Goal: Information Seeking & Learning: Learn about a topic

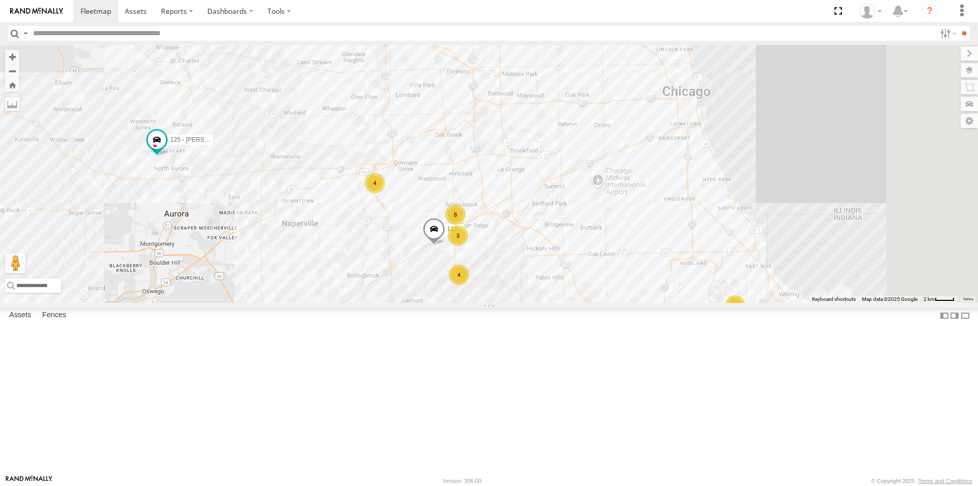
drag, startPoint x: 701, startPoint y: 307, endPoint x: 643, endPoint y: 397, distance: 107.0
click at [643, 303] on div "119 126 - Cory F 121- Elisha 117 125 - Ken 118 6078 8 3 11 4 4" at bounding box center [489, 174] width 978 height 258
click at [902, 16] on icon at bounding box center [898, 11] width 18 height 13
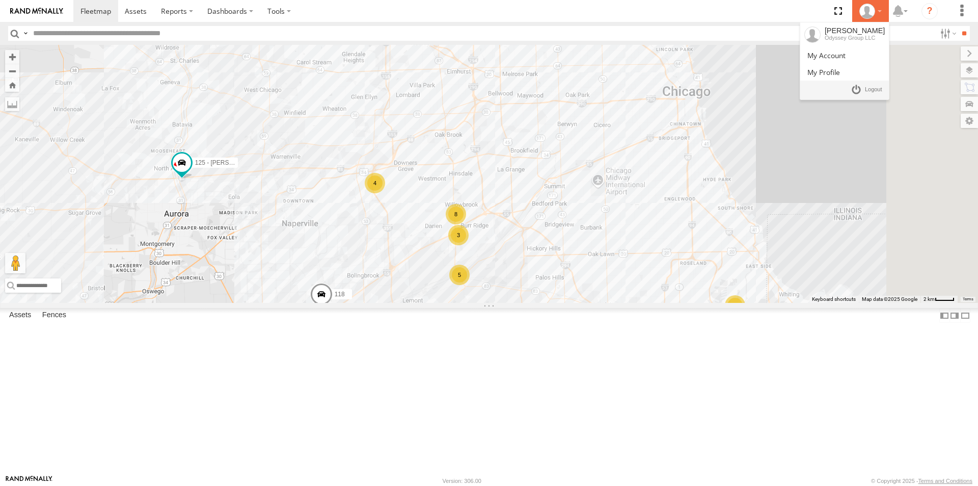
click at [877, 14] on div at bounding box center [871, 11] width 30 height 15
click at [844, 56] on span at bounding box center [827, 55] width 38 height 10
click at [842, 53] on span at bounding box center [827, 55] width 38 height 10
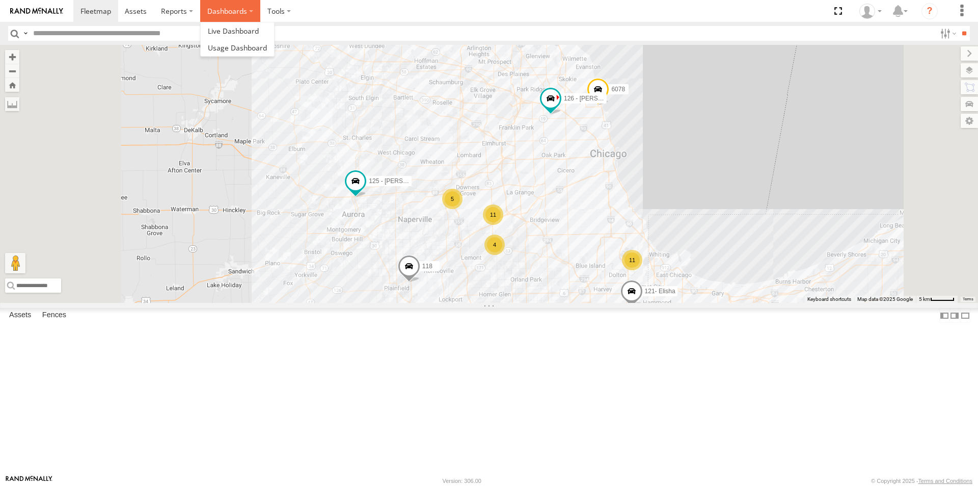
click at [220, 17] on label "Dashboards" at bounding box center [230, 11] width 60 height 22
click at [267, 16] on label at bounding box center [279, 11] width 38 height 22
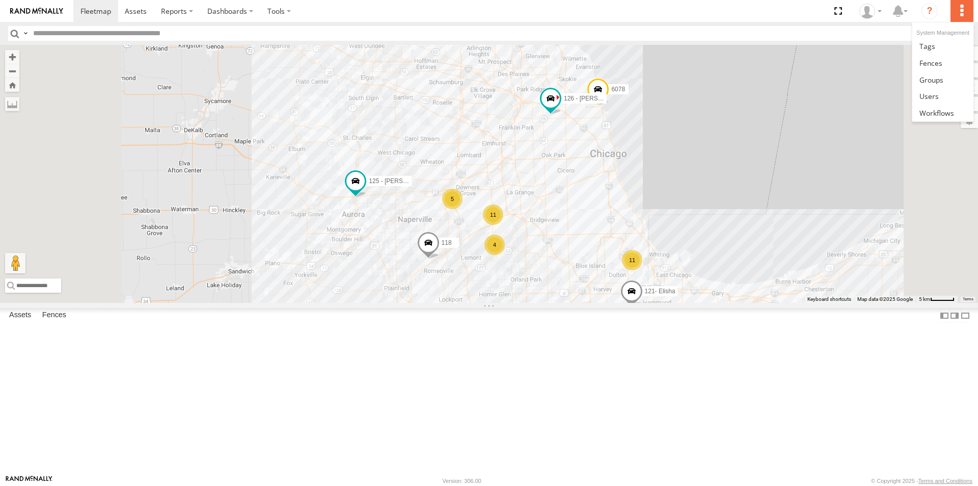
click at [964, 10] on label at bounding box center [962, 11] width 22 height 22
click at [930, 96] on span at bounding box center [929, 96] width 19 height 10
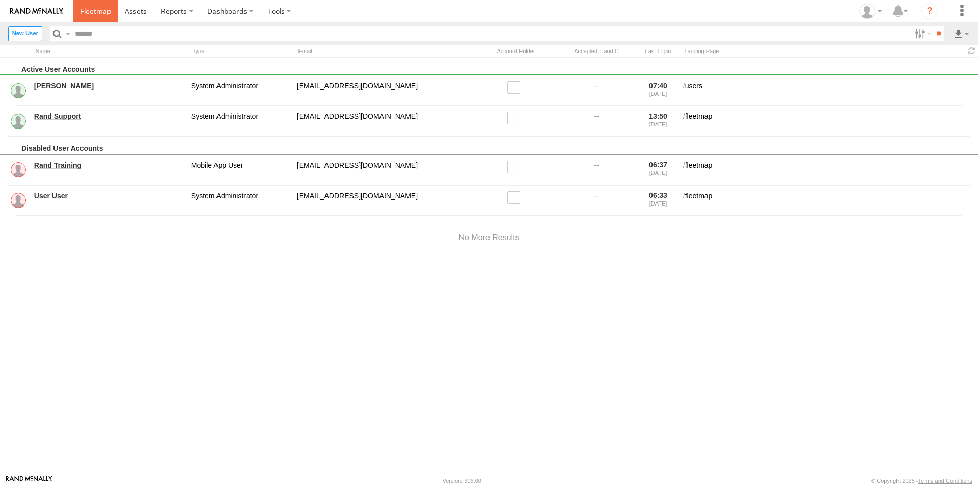
click at [91, 14] on span at bounding box center [96, 11] width 31 height 10
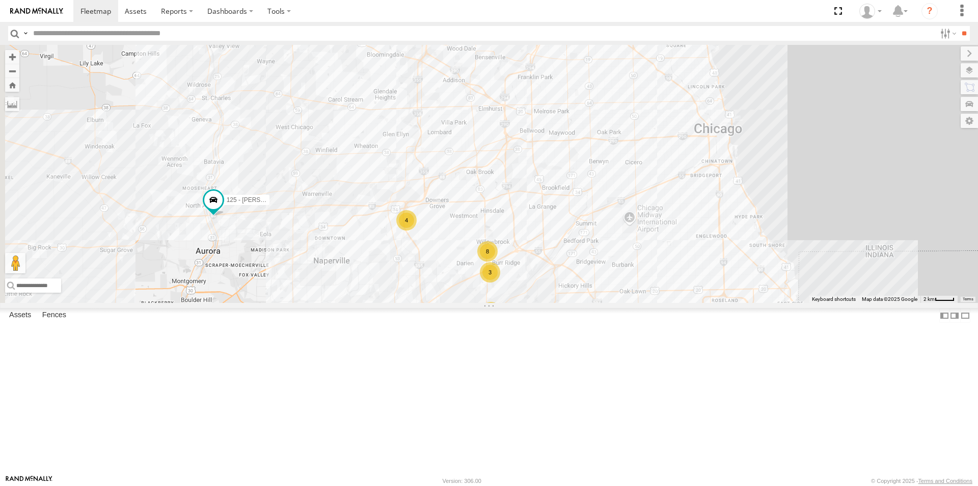
drag, startPoint x: 390, startPoint y: 185, endPoint x: 463, endPoint y: 225, distance: 82.7
click at [463, 225] on div "119 126 - Cory F 121- Elisha 125 - Ken 118 6078 8 3 11 4 5" at bounding box center [489, 174] width 978 height 258
click at [132, 11] on span at bounding box center [136, 11] width 22 height 10
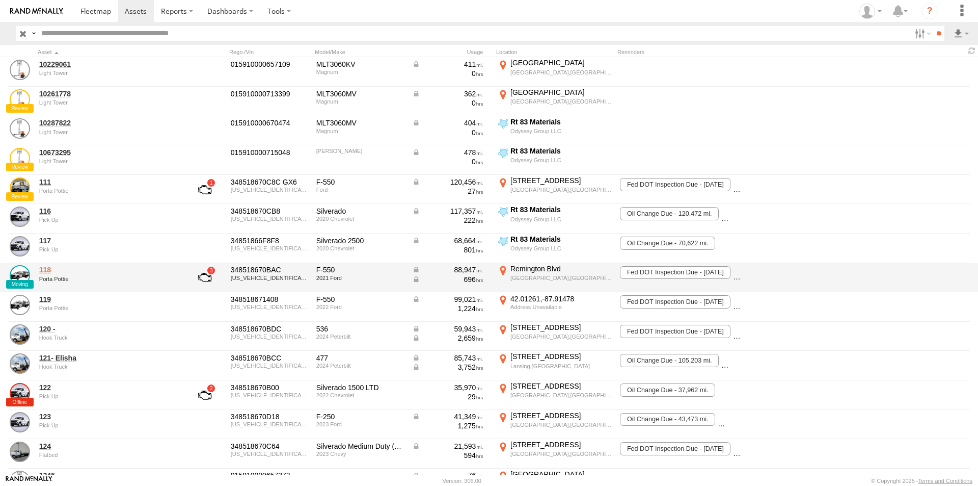
click at [51, 272] on link "118" at bounding box center [109, 269] width 140 height 9
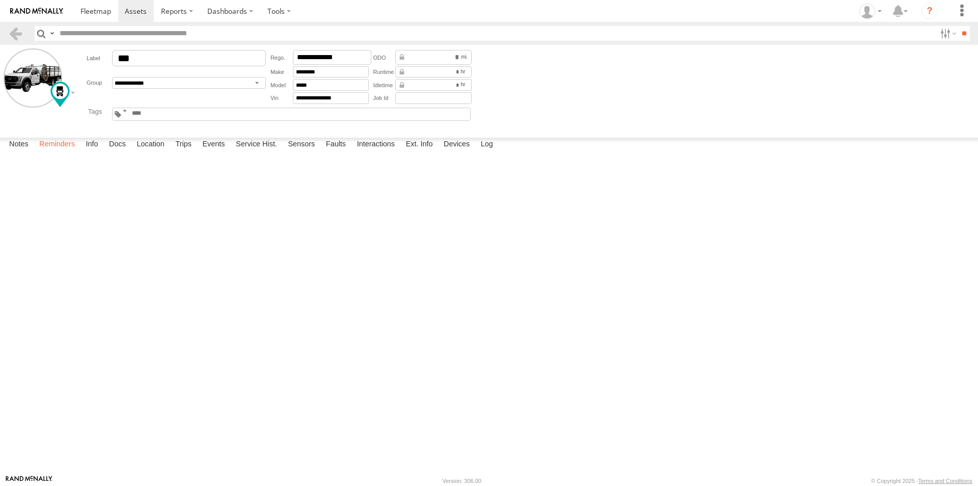
click at [58, 152] on label "Reminders" at bounding box center [57, 145] width 46 height 14
click at [94, 152] on label "Info" at bounding box center [92, 145] width 22 height 14
click at [118, 152] on label "Docs" at bounding box center [117, 145] width 27 height 14
click at [150, 152] on label "Location" at bounding box center [150, 145] width 38 height 14
click at [190, 152] on label "Trips" at bounding box center [183, 145] width 26 height 14
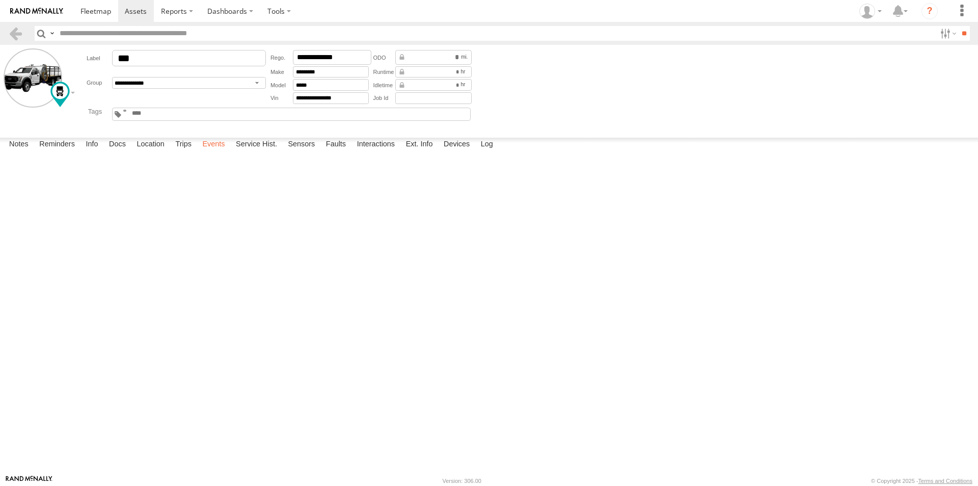
click at [216, 152] on label "Events" at bounding box center [213, 145] width 33 height 14
click at [247, 152] on label "Service Hist." at bounding box center [256, 145] width 51 height 14
click at [302, 152] on label "Sensors" at bounding box center [301, 145] width 37 height 14
click at [335, 152] on label "Faults" at bounding box center [336, 145] width 30 height 14
click at [303, 152] on label "Sensors" at bounding box center [301, 145] width 37 height 14
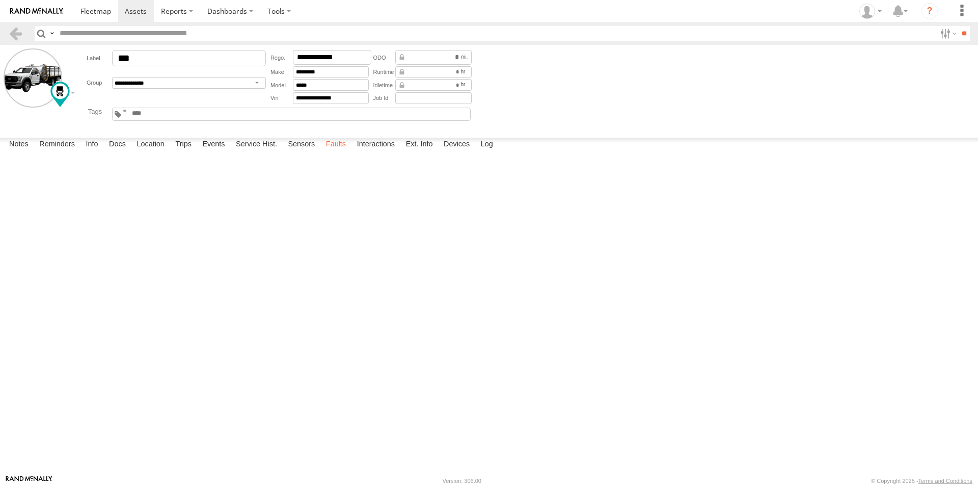
click at [333, 152] on label "Faults" at bounding box center [336, 145] width 30 height 14
click at [360, 152] on label "Interactions" at bounding box center [376, 145] width 48 height 14
click at [416, 152] on label "Ext. Info" at bounding box center [419, 145] width 37 height 14
click at [389, 152] on label "Interactions" at bounding box center [376, 145] width 48 height 14
click at [414, 152] on label "Ext. Info" at bounding box center [419, 145] width 37 height 14
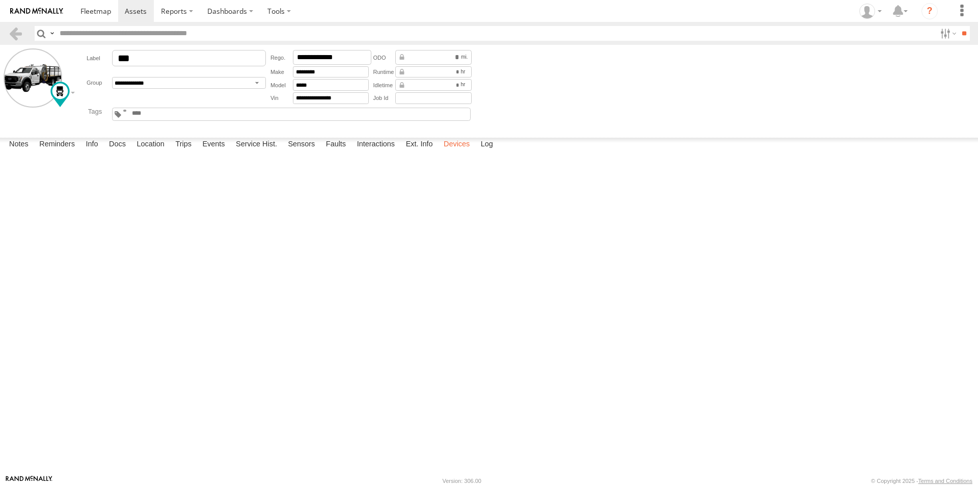
click at [450, 152] on label "Devices" at bounding box center [457, 145] width 36 height 14
click at [486, 152] on label "Log" at bounding box center [487, 145] width 22 height 14
click at [19, 38] on link at bounding box center [15, 33] width 15 height 15
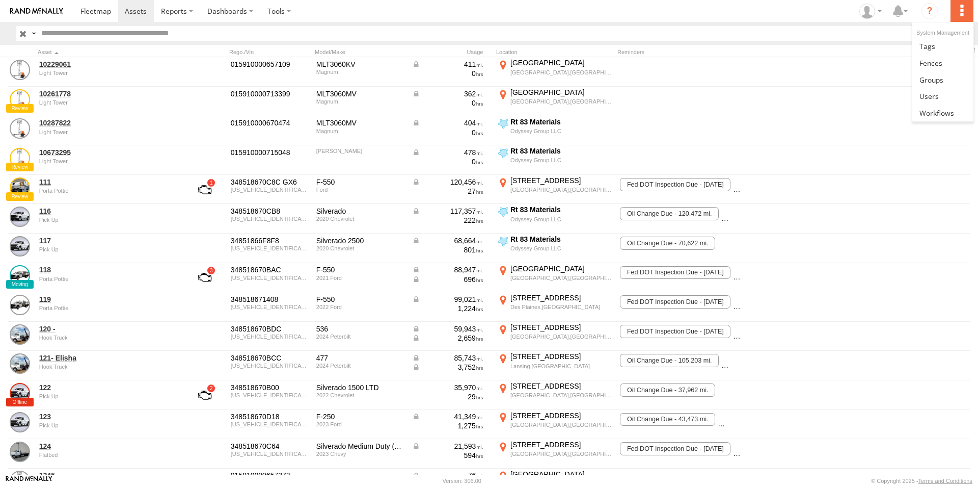
click at [963, 13] on label at bounding box center [962, 11] width 22 height 22
click at [963, 12] on label at bounding box center [962, 11] width 22 height 22
click at [960, 12] on label at bounding box center [962, 11] width 22 height 22
click at [936, 50] on link at bounding box center [943, 46] width 61 height 17
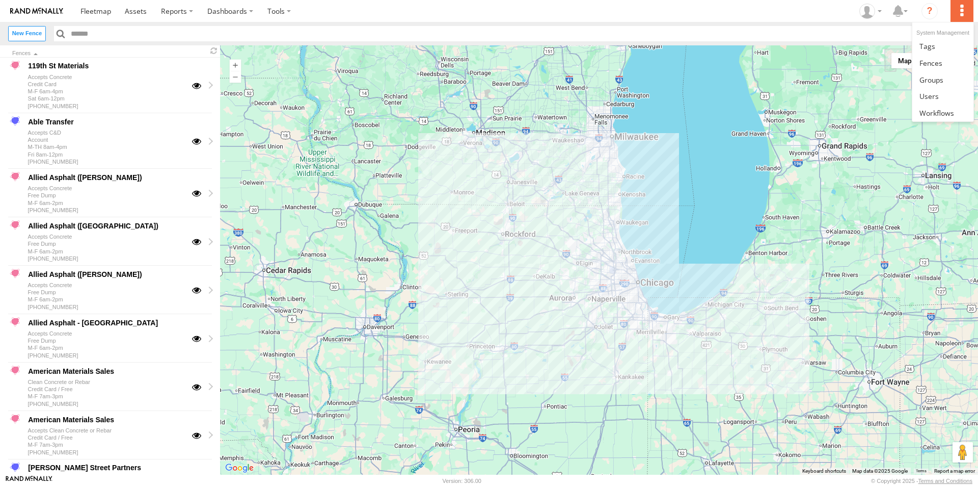
click at [962, 14] on label at bounding box center [962, 11] width 22 height 22
click at [941, 83] on span at bounding box center [932, 80] width 24 height 10
click at [938, 35] on label at bounding box center [947, 33] width 22 height 15
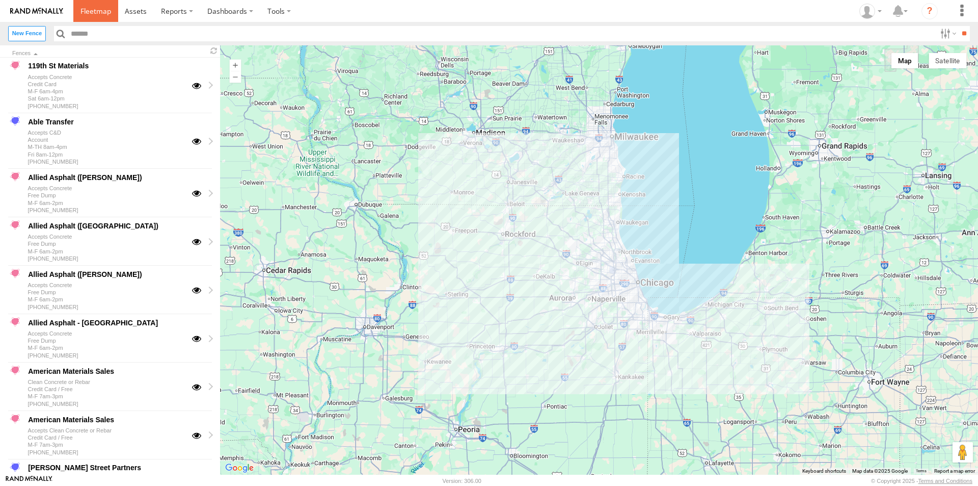
click at [89, 11] on span at bounding box center [96, 11] width 31 height 10
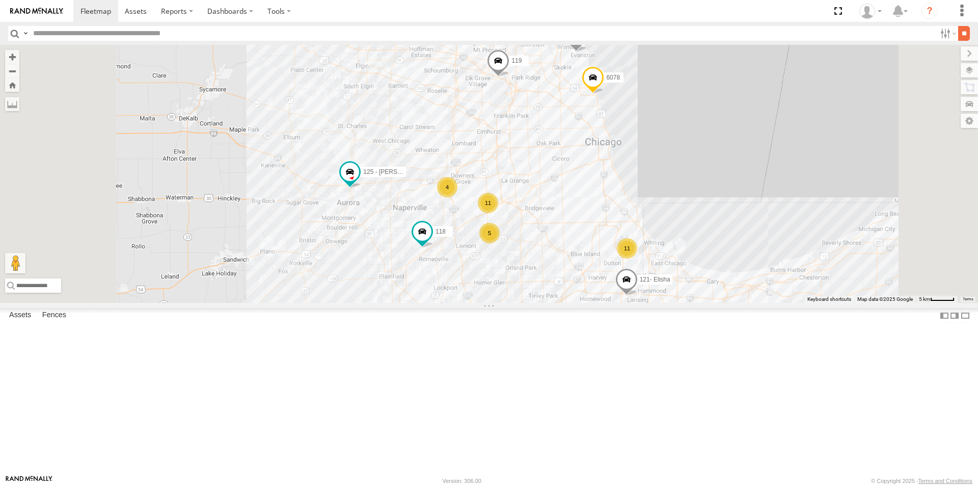
click at [959, 35] on input "**" at bounding box center [964, 33] width 12 height 15
click at [960, 33] on input "**" at bounding box center [964, 33] width 12 height 15
click at [945, 34] on label at bounding box center [947, 33] width 22 height 15
click at [947, 34] on label at bounding box center [947, 33] width 22 height 15
click at [900, 15] on icon at bounding box center [898, 11] width 18 height 13
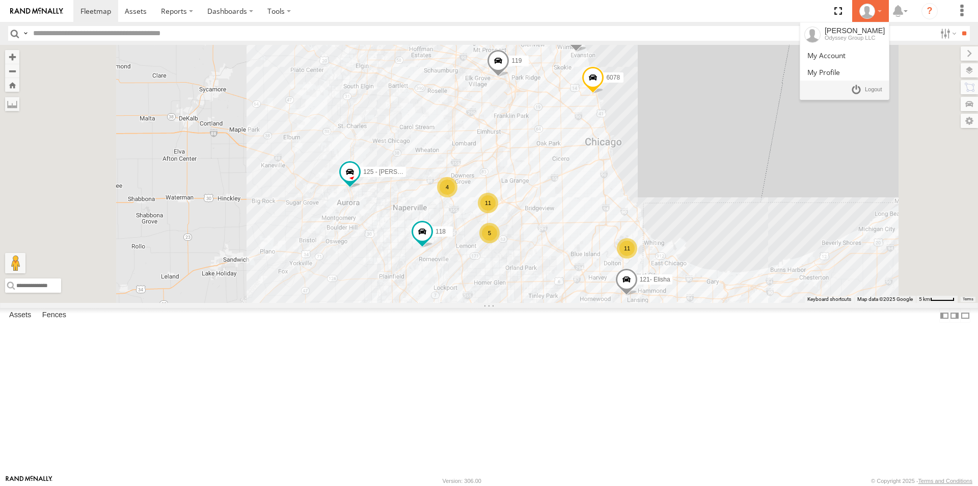
click at [882, 12] on div at bounding box center [871, 11] width 30 height 15
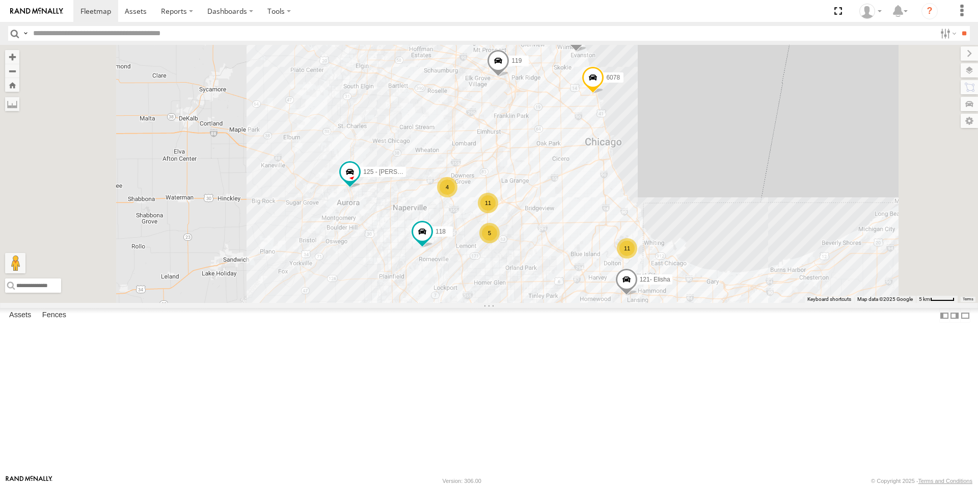
click at [898, 71] on div "119 126 - Cory F 121- Elisha 125 - Ken 118 6078 11 11 4 5" at bounding box center [489, 174] width 978 height 258
click at [841, 15] on span at bounding box center [837, 11] width 21 height 22
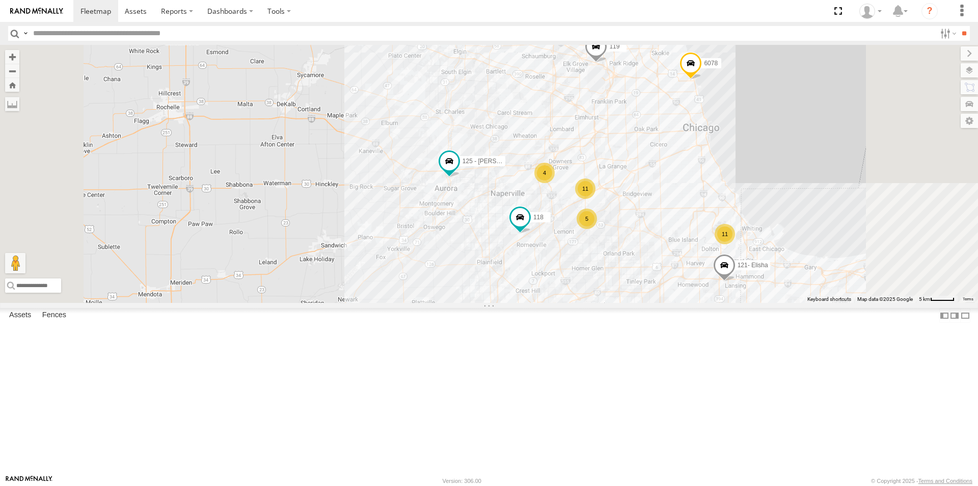
drag, startPoint x: 631, startPoint y: 214, endPoint x: 593, endPoint y: 179, distance: 52.6
click at [593, 179] on div "119 126 - Cory F 121- Elisha 125 - Ken 118 6078 11 11 4 5" at bounding box center [489, 174] width 978 height 258
click at [459, 170] on span at bounding box center [449, 161] width 18 height 18
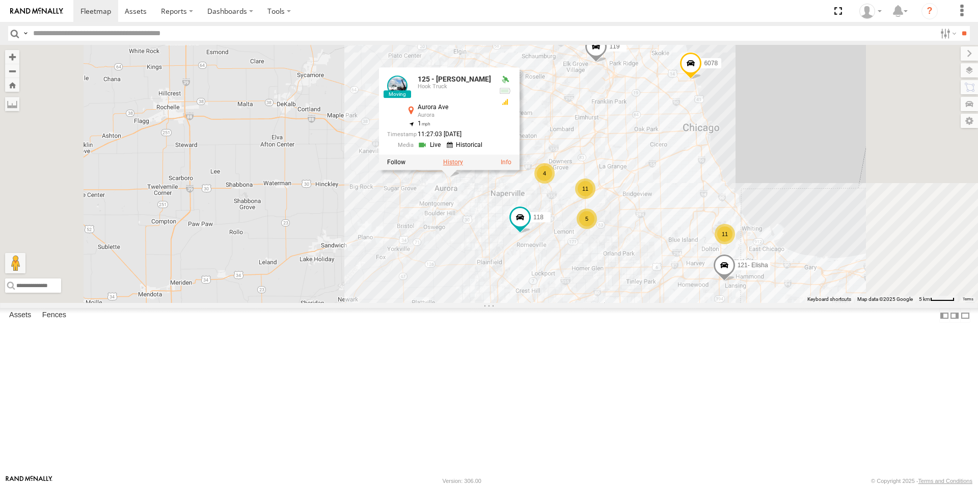
click at [463, 166] on label at bounding box center [453, 161] width 20 height 7
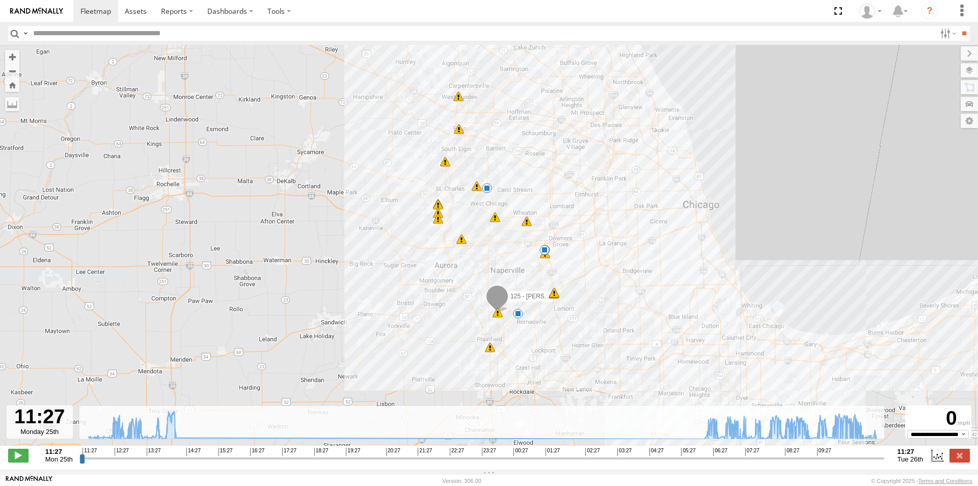
type input "**********"
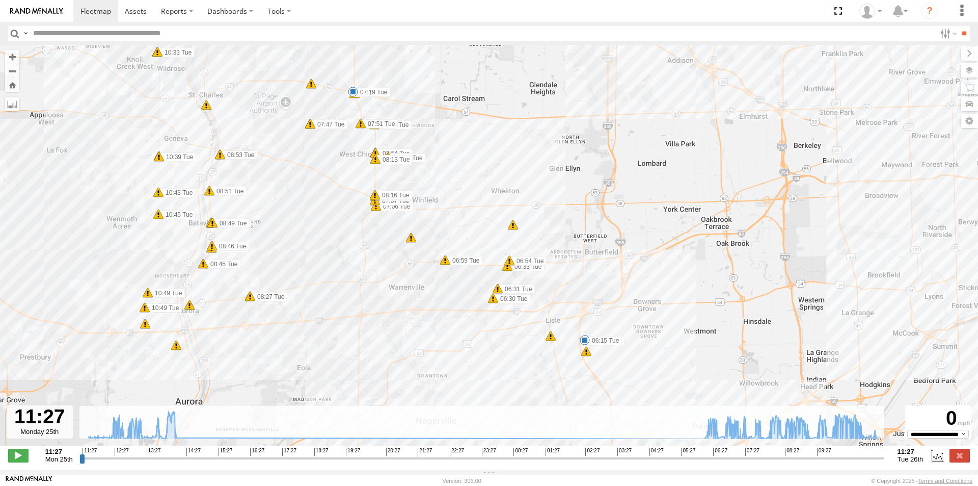
click at [514, 229] on div "8" at bounding box center [513, 225] width 10 height 10
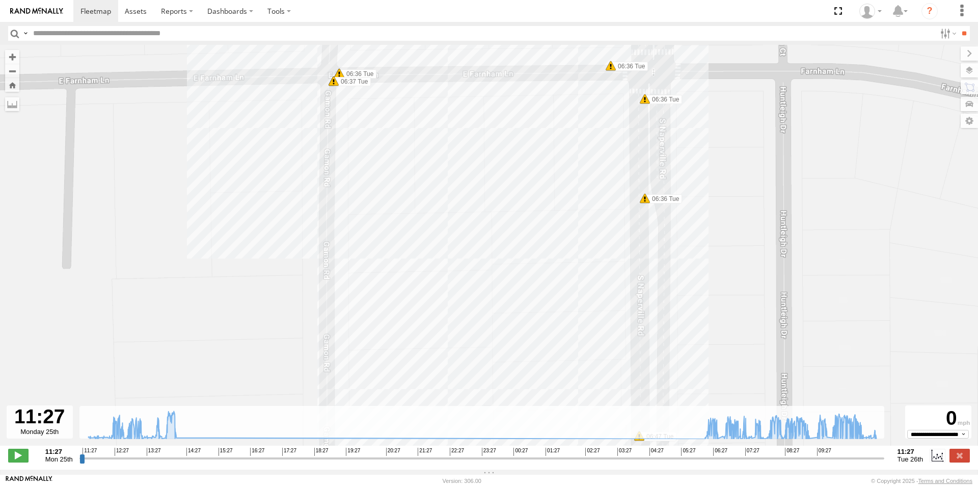
click at [333, 86] on span at bounding box center [334, 81] width 10 height 10
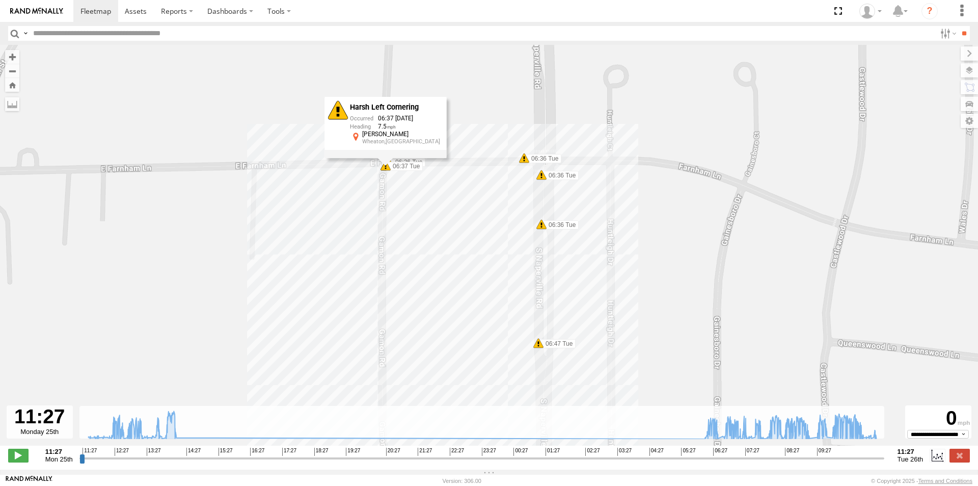
click at [540, 227] on span at bounding box center [542, 224] width 10 height 10
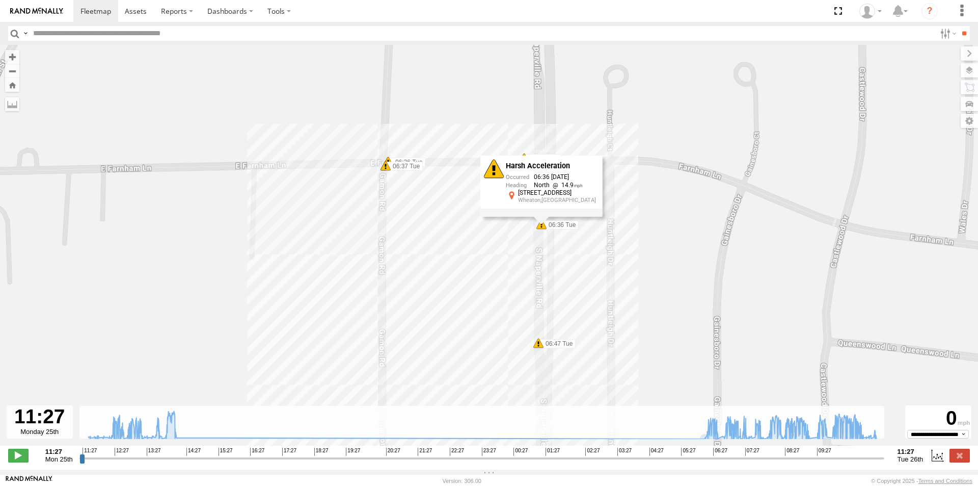
click at [539, 347] on span at bounding box center [538, 343] width 10 height 10
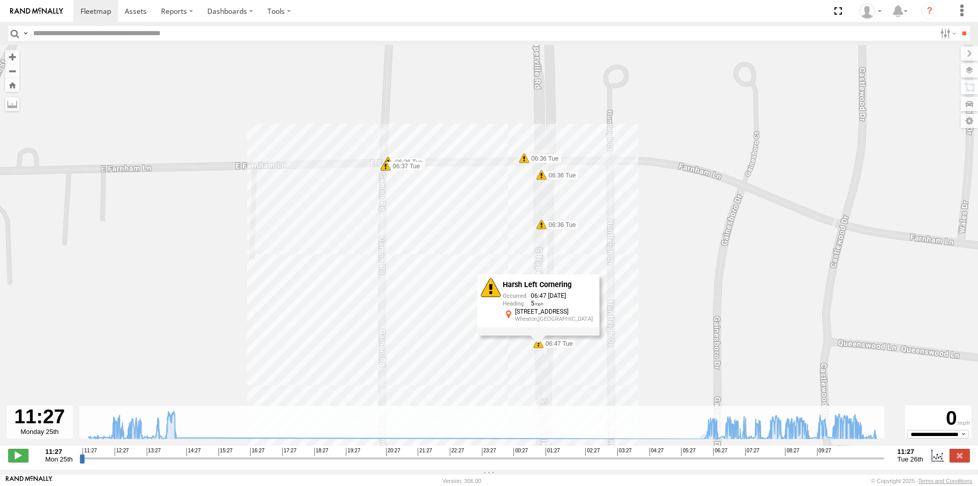
click at [525, 163] on span at bounding box center [524, 158] width 10 height 10
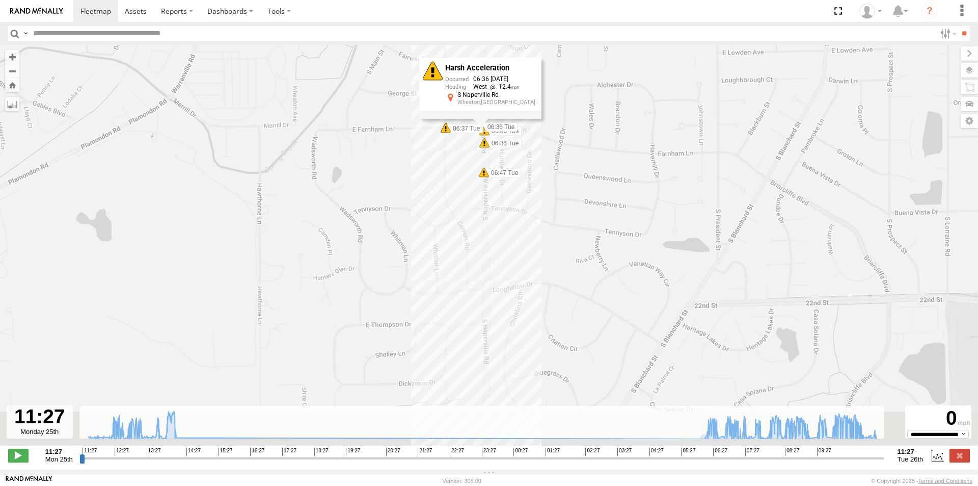
drag, startPoint x: 567, startPoint y: 359, endPoint x: 530, endPoint y: 230, distance: 133.7
click at [530, 235] on div "125 - Ken 13:43 Mon 14:00 Mon 14:00 Mon 14:00 Mon 14:13 Mon 06:15 Tue 07:19 Tue…" at bounding box center [489, 250] width 978 height 411
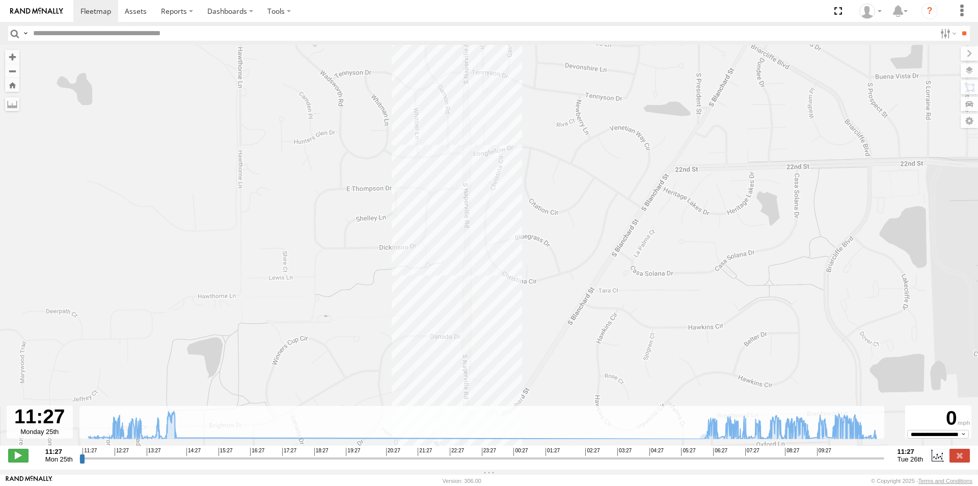
drag, startPoint x: 531, startPoint y: 291, endPoint x: 532, endPoint y: 204, distance: 87.1
click at [529, 216] on div "125 - Ken 13:43 Mon 14:00 Mon 14:00 Mon 14:00 Mon 14:13 Mon 06:15 Tue 07:19 Tue…" at bounding box center [489, 250] width 978 height 411
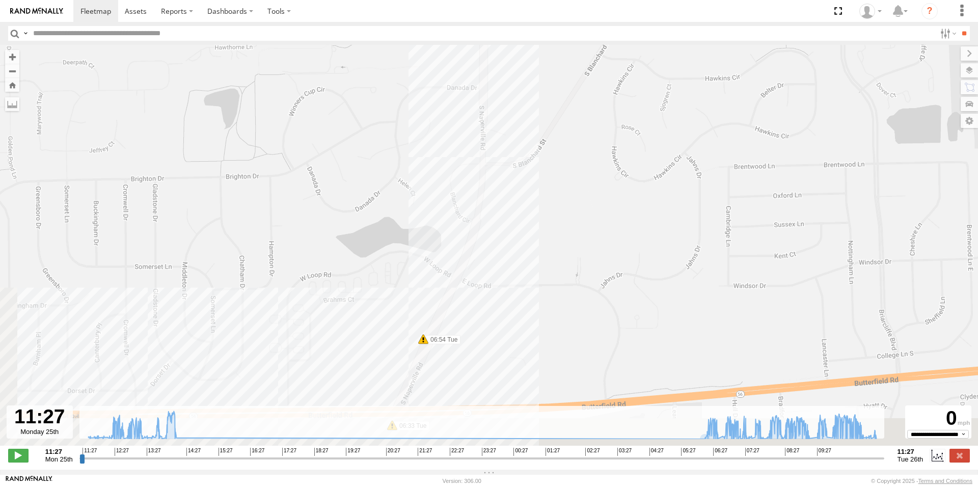
drag, startPoint x: 507, startPoint y: 315, endPoint x: 541, endPoint y: 226, distance: 95.3
click at [541, 226] on div "125 - Ken 13:43 Mon 14:00 Mon 14:00 Mon 14:00 Mon 14:13 Mon 06:15 Tue 07:19 Tue…" at bounding box center [489, 250] width 978 height 411
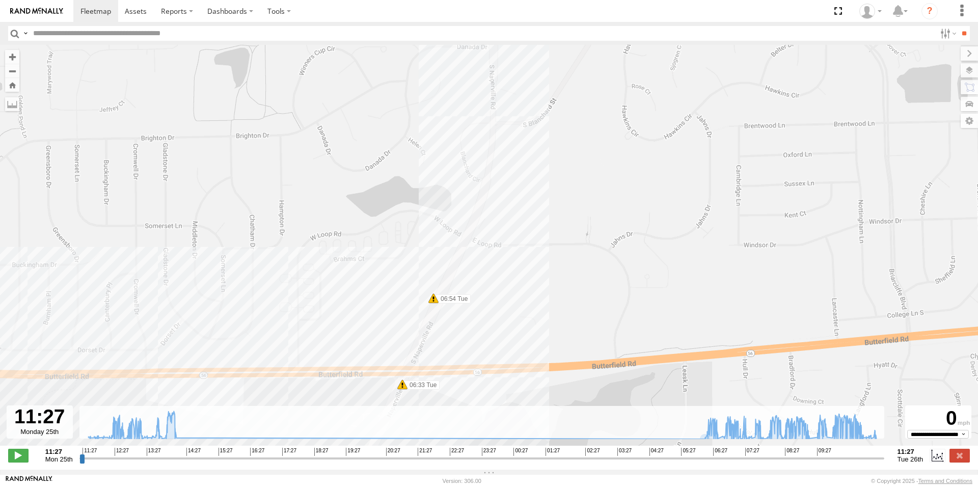
click at [434, 303] on span at bounding box center [433, 298] width 10 height 10
click at [401, 388] on span at bounding box center [402, 384] width 10 height 10
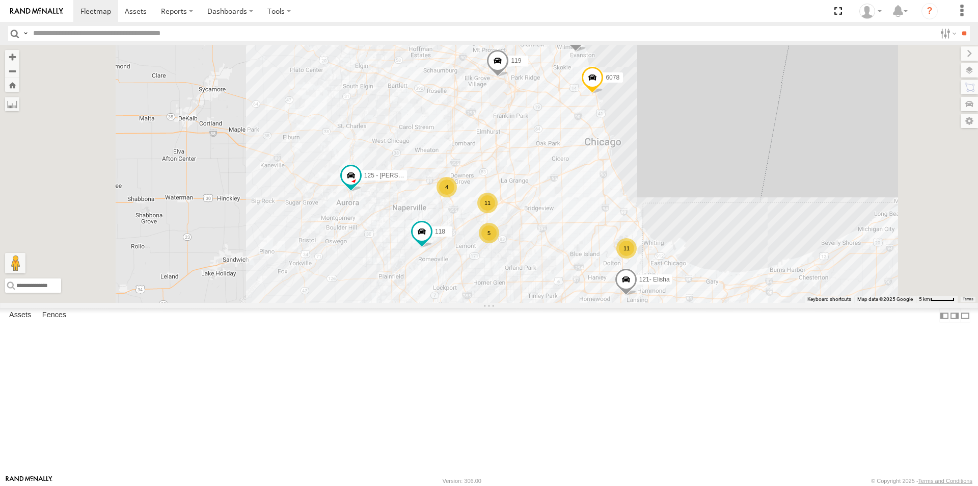
click at [0, 0] on span at bounding box center [0, 0] width 0 height 0
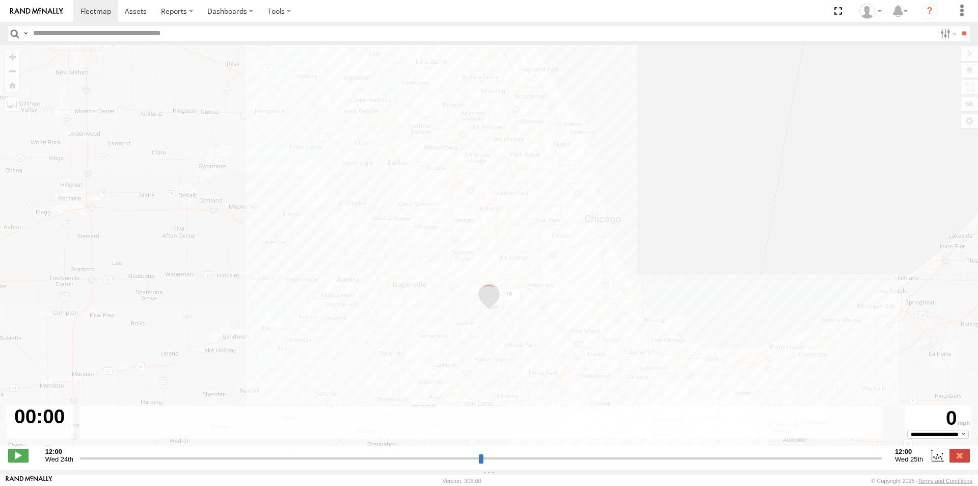
type input "**********"
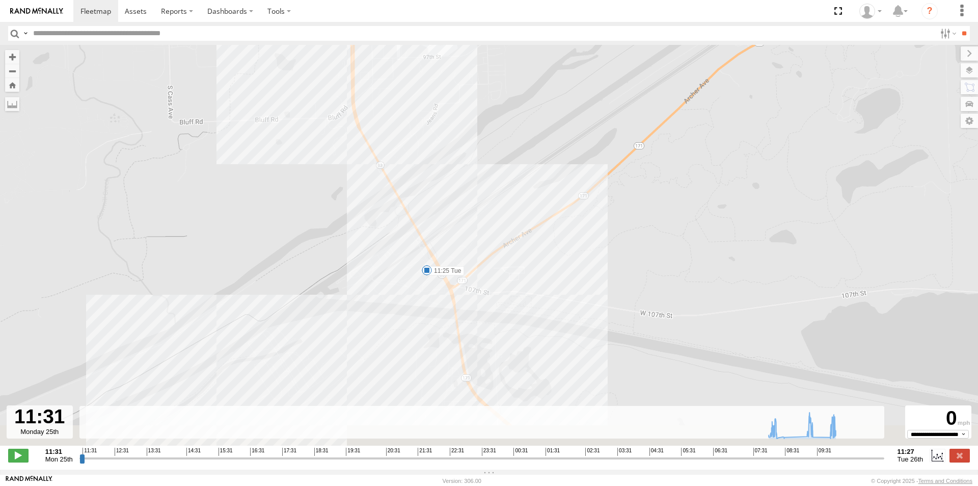
drag, startPoint x: 449, startPoint y: 344, endPoint x: 531, endPoint y: 180, distance: 183.2
click at [531, 180] on div "116 09:31 Tue 09:31 Tue 09:38 Tue 10:04 Tue 10:04 Tue 10:38 Tue 11:25 Tue" at bounding box center [489, 250] width 978 height 411
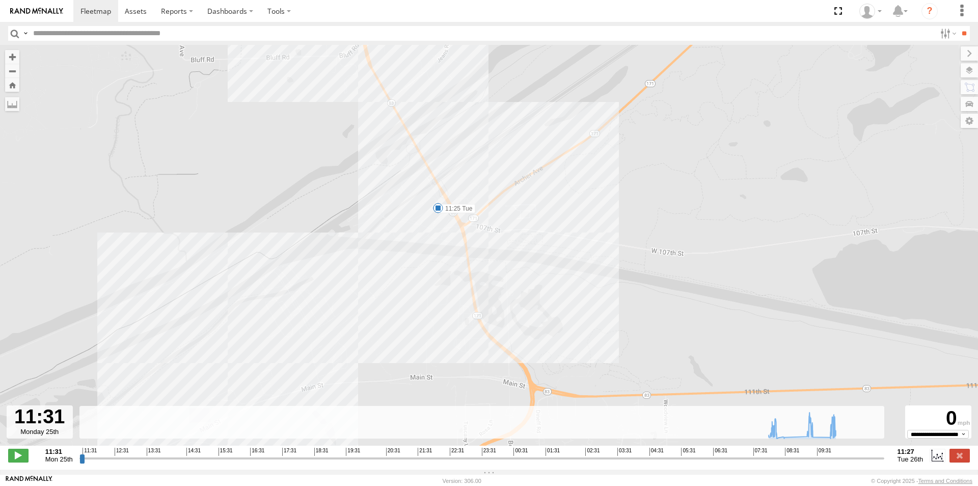
click at [437, 210] on span at bounding box center [438, 208] width 10 height 10
click at [437, 201] on div "11:25 Tue 26th Aug Rt 83 Materials" at bounding box center [438, 174] width 112 height 53
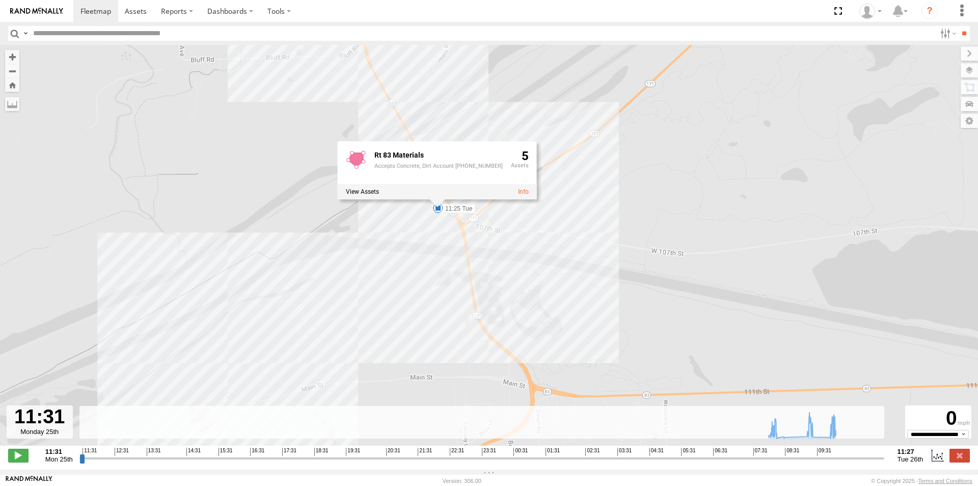
click at [596, 235] on div "116 09:31 Tue 09:31 Tue 09:38 Tue 10:04 Tue 10:04 Tue 10:38 Tue 11:25 Tue Rt 83…" at bounding box center [489, 250] width 978 height 411
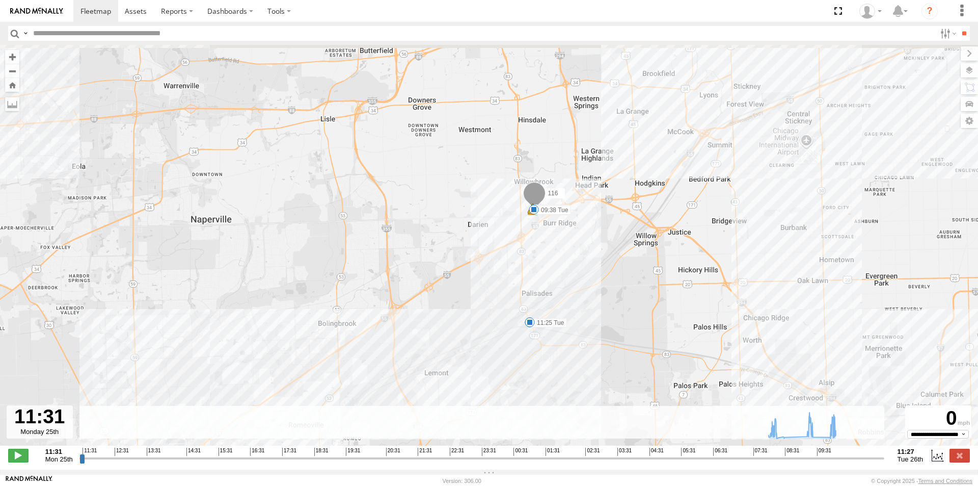
drag, startPoint x: 596, startPoint y: 178, endPoint x: 550, endPoint y: 256, distance: 90.3
click at [550, 256] on div "116 09:31 Tue 09:31 Tue 09:38 Tue 10:04 Tue 10:04 Tue 10:38 Tue 11:25 Tue" at bounding box center [489, 250] width 978 height 411
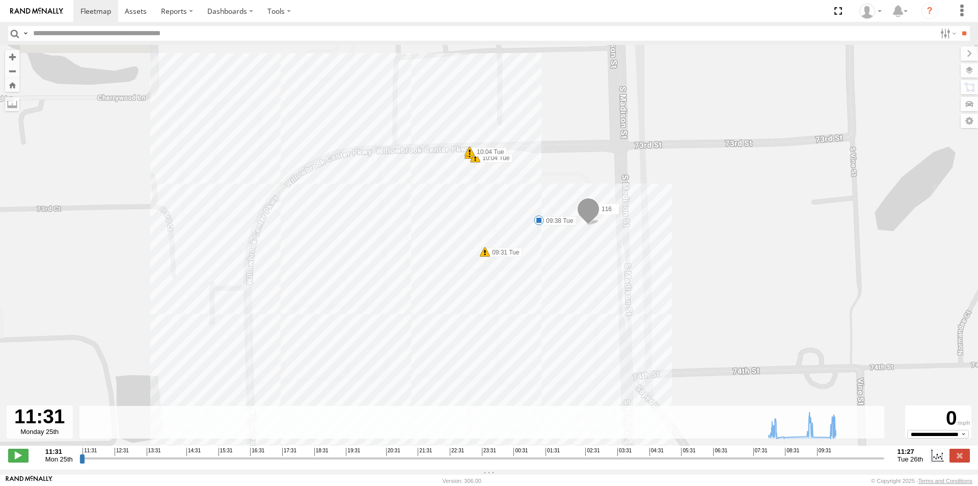
drag, startPoint x: 557, startPoint y: 174, endPoint x: 448, endPoint y: 358, distance: 213.6
click at [448, 358] on div "116 09:31 Tue 09:31 Tue 09:38 Tue 10:04 Tue 10:04 Tue 10:38 Tue 11:25 Tue" at bounding box center [489, 250] width 978 height 411
click at [487, 255] on span at bounding box center [485, 252] width 10 height 10
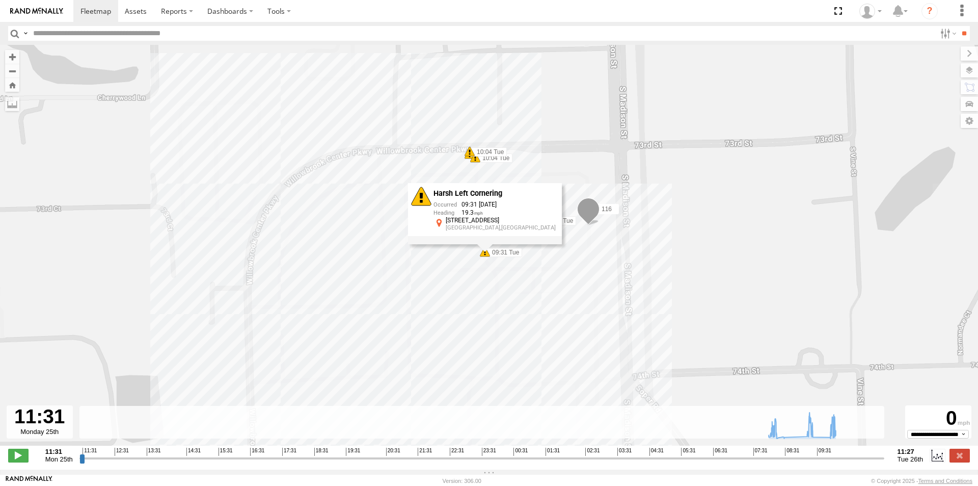
click at [474, 161] on span at bounding box center [475, 157] width 10 height 10
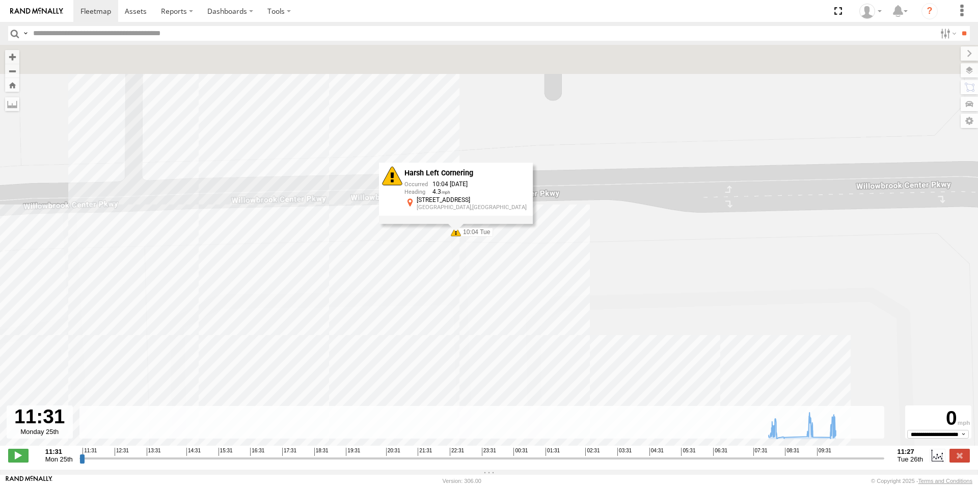
drag, startPoint x: 448, startPoint y: 148, endPoint x: 417, endPoint y: 260, distance: 116.8
click at [417, 260] on div "116 09:31 Tue 09:31 Tue 09:38 Tue 10:04 Tue 10:04 Tue 10:38 Tue 11:25 Tue Harsh…" at bounding box center [489, 250] width 978 height 411
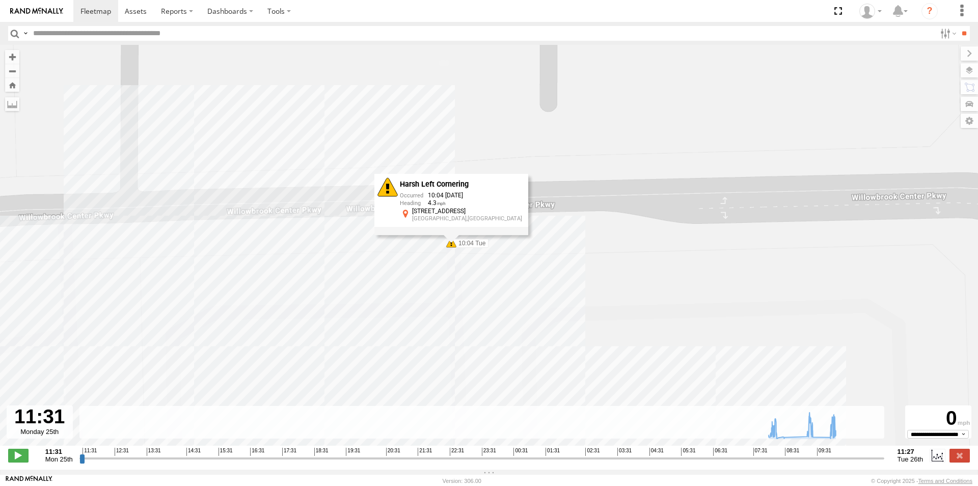
click at [399, 266] on div "116 09:31 Tue 09:31 Tue 09:38 Tue 10:04 Tue 10:04 Tue 10:38 Tue 11:25 Tue Harsh…" at bounding box center [489, 250] width 978 height 411
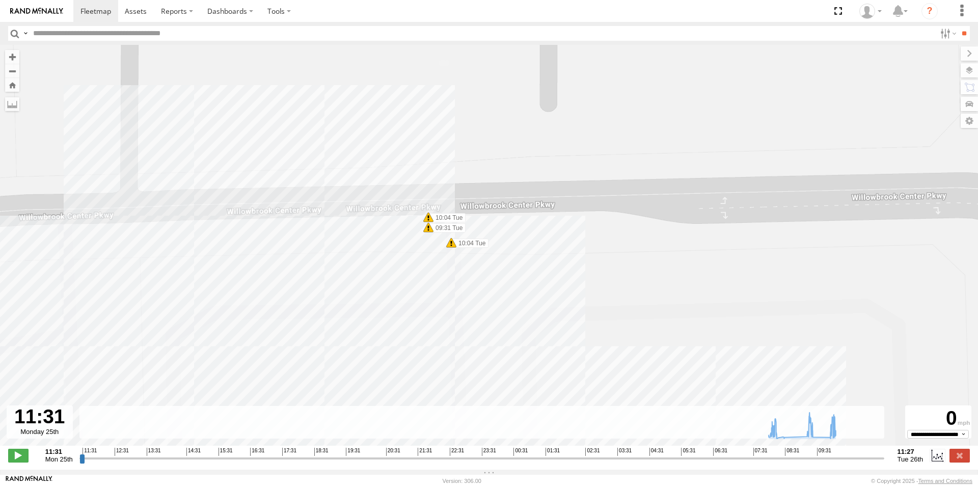
click at [430, 231] on span at bounding box center [428, 227] width 10 height 10
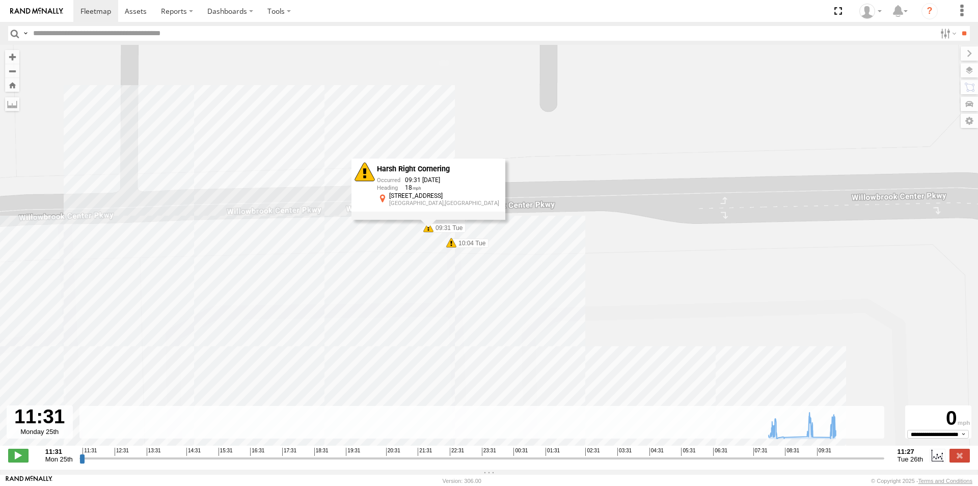
click at [451, 246] on span at bounding box center [451, 242] width 10 height 10
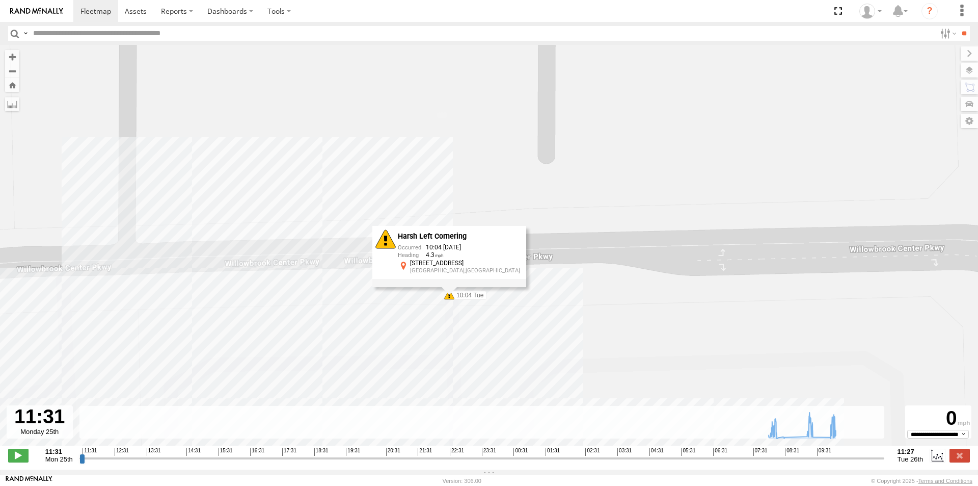
drag, startPoint x: 418, startPoint y: 260, endPoint x: 416, endPoint y: 318, distance: 57.6
click at [416, 318] on div "116 09:31 Tue 09:31 Tue 09:38 Tue 10:04 Tue 10:04 Tue 10:38 Tue 11:25 Tue Harsh…" at bounding box center [489, 250] width 978 height 411
click at [419, 308] on div "116 09:31 Tue 09:31 Tue 09:38 Tue 10:04 Tue 10:04 Tue 10:38 Tue 11:25 Tue Harsh…" at bounding box center [489, 250] width 978 height 411
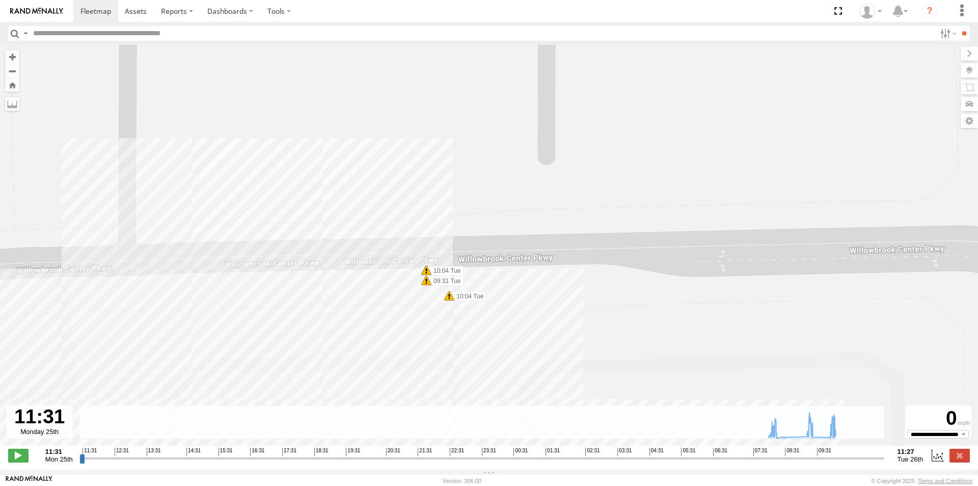
click at [426, 272] on span at bounding box center [426, 270] width 10 height 10
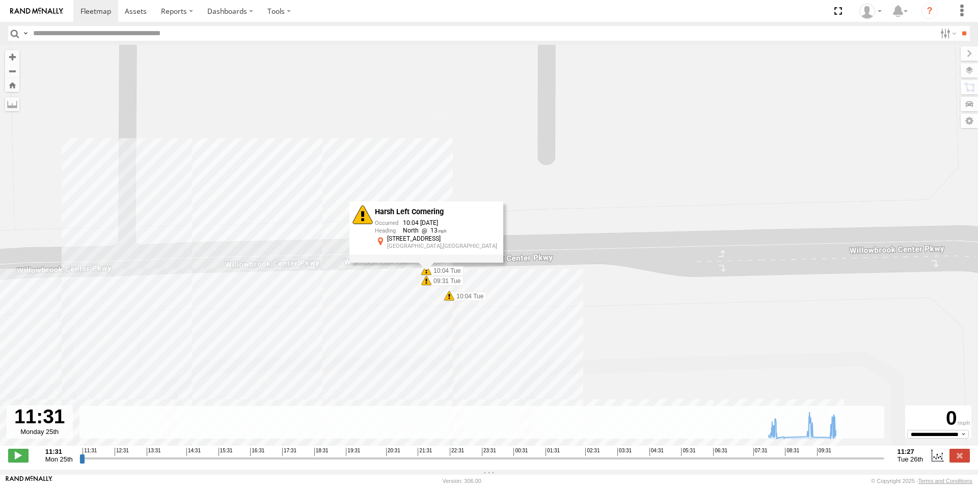
click at [424, 284] on span at bounding box center [426, 280] width 10 height 10
click at [447, 301] on span at bounding box center [449, 295] width 10 height 10
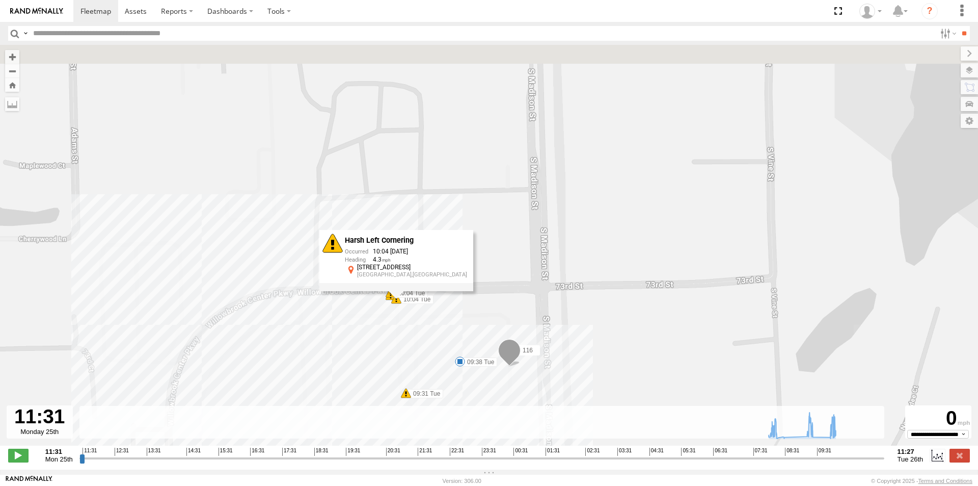
drag, startPoint x: 336, startPoint y: 340, endPoint x: 337, endPoint y: 279, distance: 61.1
click at [334, 286] on div "116 09:31 Tue 09:31 Tue 09:38 Tue 10:04 Tue 10:04 Tue 10:38 Tue 11:25 Tue Harsh…" at bounding box center [489, 250] width 978 height 411
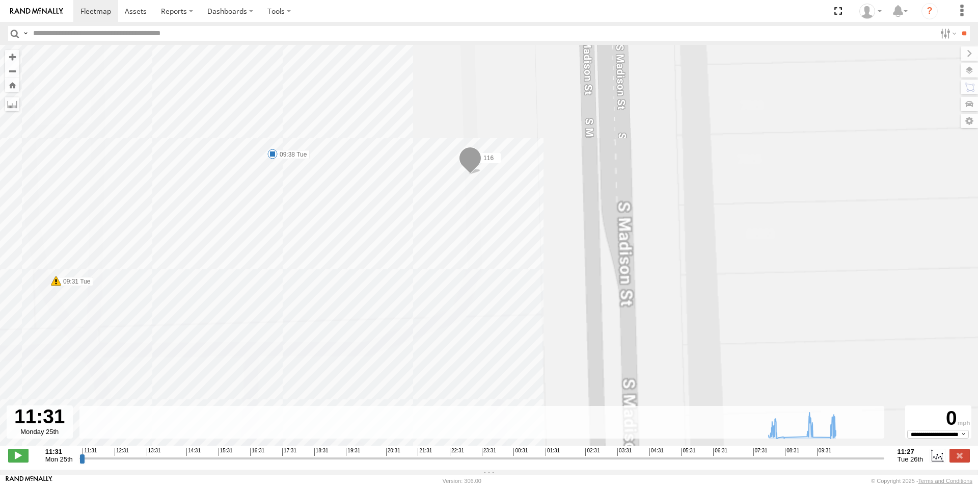
drag, startPoint x: 526, startPoint y: 227, endPoint x: 424, endPoint y: 310, distance: 131.1
click at [424, 310] on div "116 09:31 Tue 09:31 Tue 09:38 Tue 10:04 Tue 10:04 Tue 10:38 Tue 11:25 Tue Harsh…" at bounding box center [489, 250] width 978 height 411
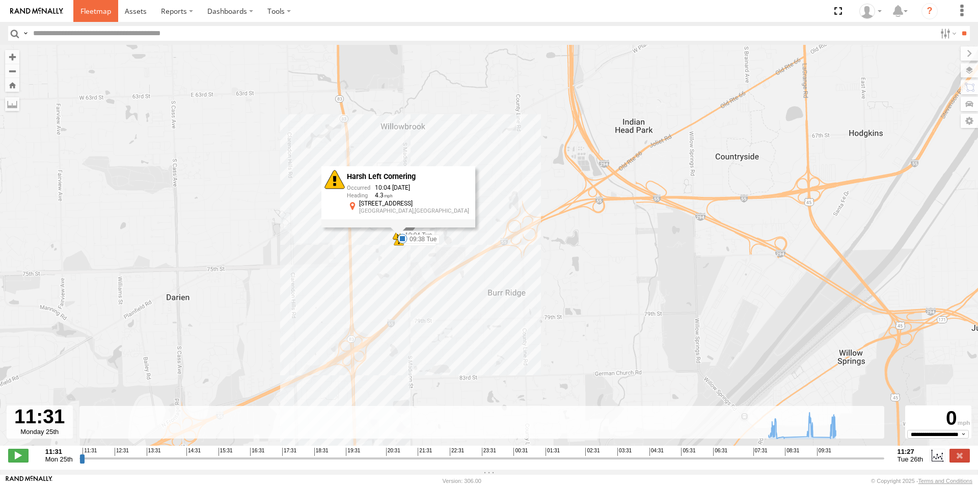
click at [92, 11] on span at bounding box center [96, 11] width 31 height 10
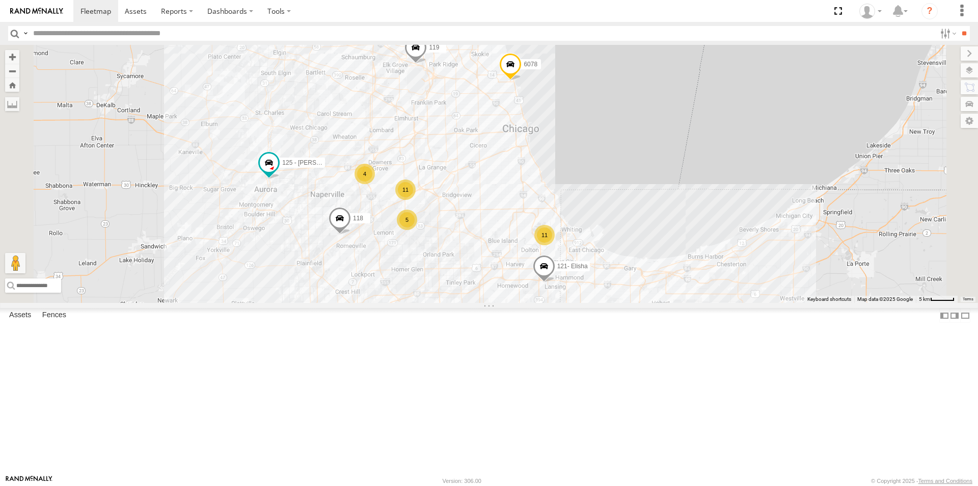
drag, startPoint x: 553, startPoint y: 273, endPoint x: 469, endPoint y: 259, distance: 85.3
click at [470, 259] on div "11 11 4 119 5 126 - Cory F 121- Elisha 125 - Ken 118 6078" at bounding box center [489, 174] width 978 height 258
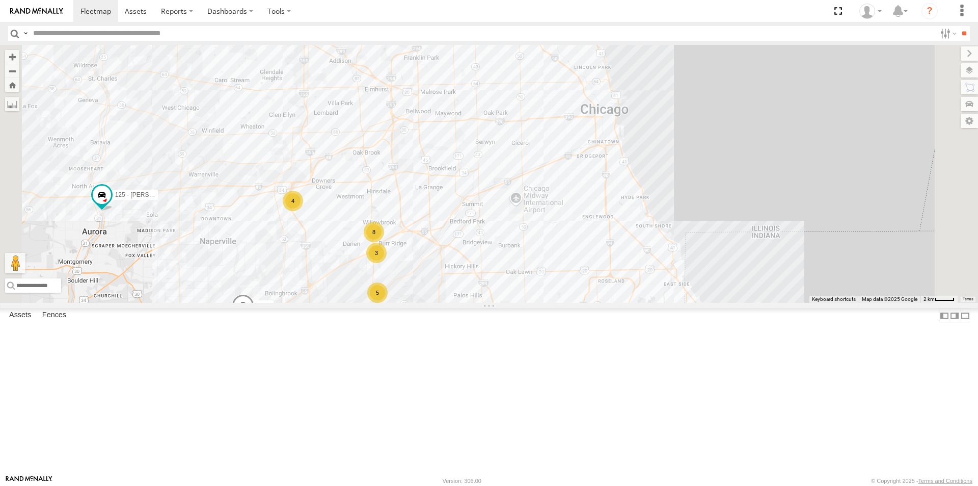
drag, startPoint x: 630, startPoint y: 275, endPoint x: 646, endPoint y: 316, distance: 44.0
click at [646, 303] on div "119 126 - Cory F 121- Elisha 125 - Ken 118 6078 8 3 11 4 5" at bounding box center [489, 174] width 978 height 258
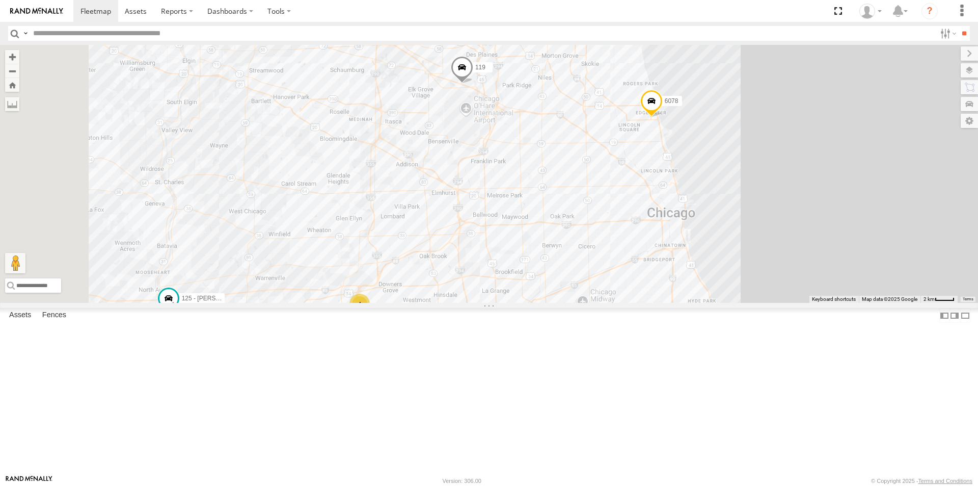
drag, startPoint x: 574, startPoint y: 207, endPoint x: 631, endPoint y: 321, distance: 127.1
click at [632, 303] on div "119 126 - [PERSON_NAME] F 121- Elisha 125 - [PERSON_NAME] 118 6078 8 3 11 4 5" at bounding box center [489, 174] width 978 height 258
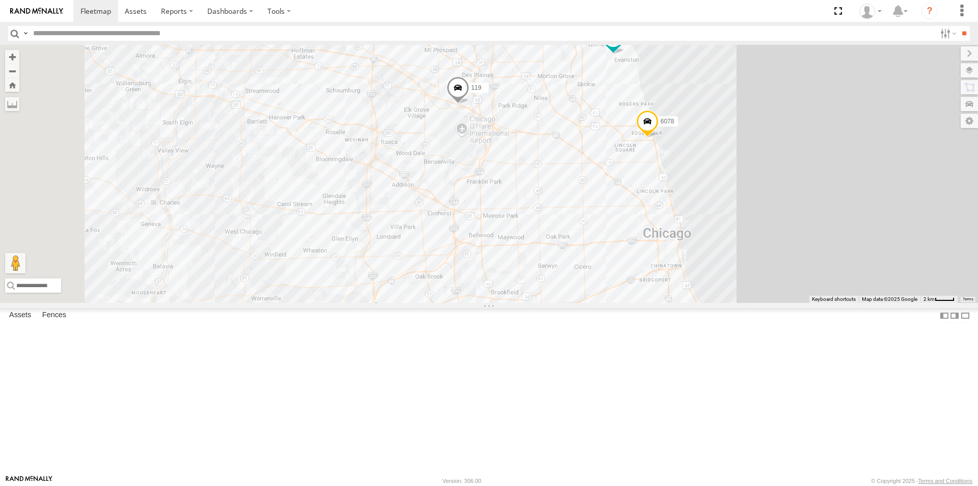
click at [623, 47] on span at bounding box center [613, 38] width 18 height 18
click at [627, 42] on label at bounding box center [617, 38] width 20 height 7
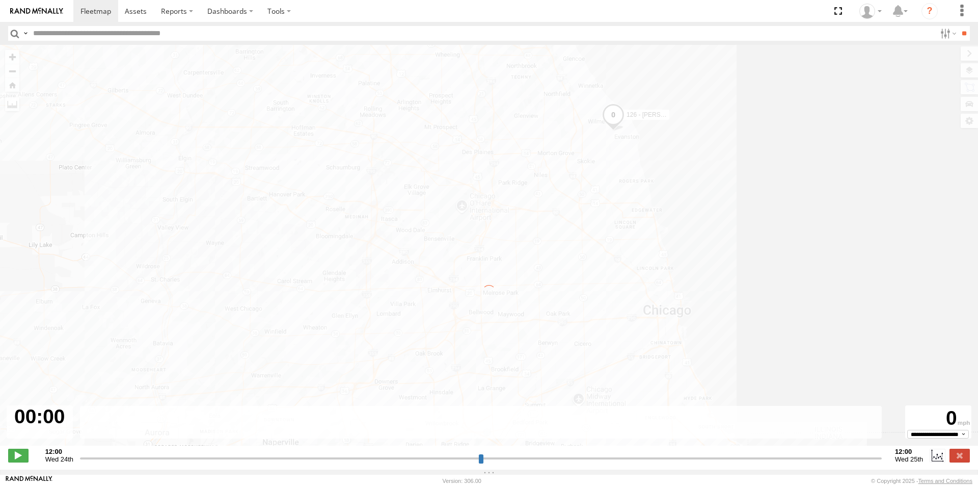
type input "**********"
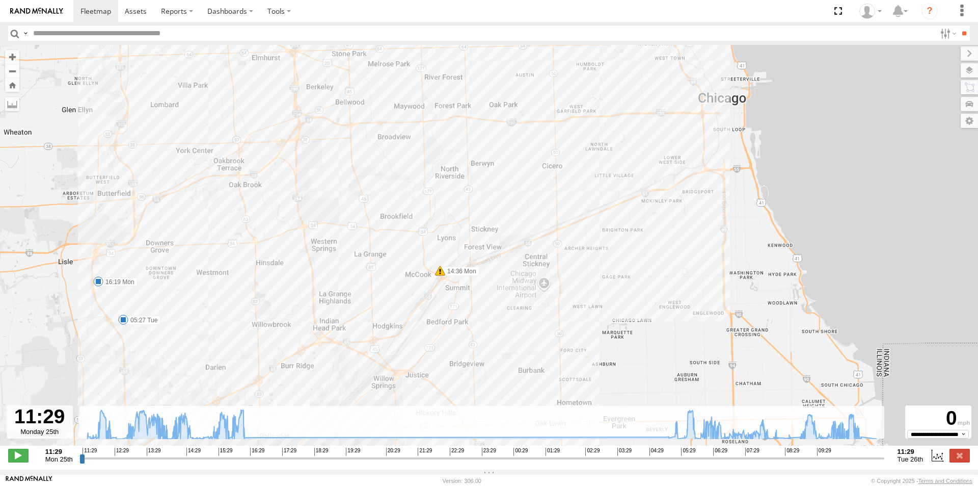
click at [440, 274] on span at bounding box center [440, 270] width 10 height 10
click at [440, 263] on div "Harsh Left Cornering 14:36 08/25/2025 13 5101 W Lawndale Ave Summit Argo,IL" at bounding box center [439, 232] width 133 height 61
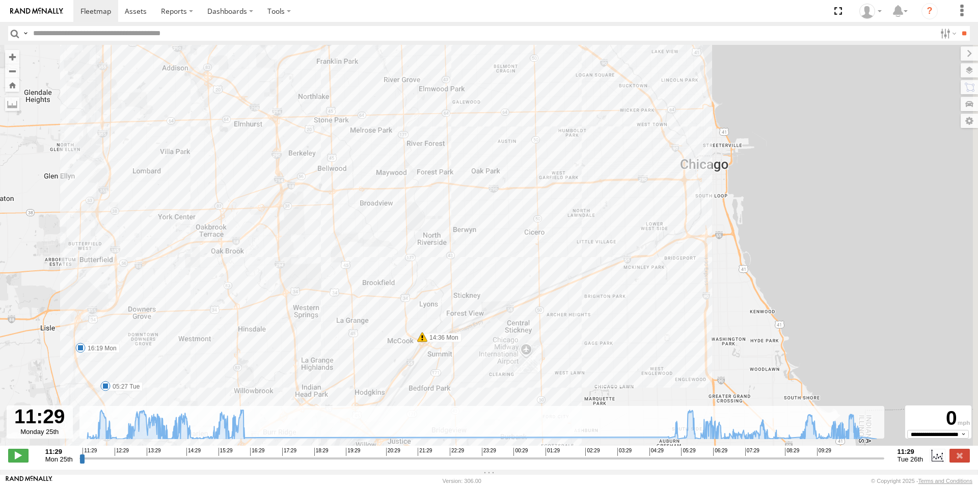
drag, startPoint x: 503, startPoint y: 204, endPoint x: 476, endPoint y: 290, distance: 90.2
click at [478, 294] on div "126 - Cory F 14:36 Mon 15:54 Mon 16:19 Mon 05:27 Tue 10:37 Tue 10:39 Tue 11:16 …" at bounding box center [489, 250] width 978 height 411
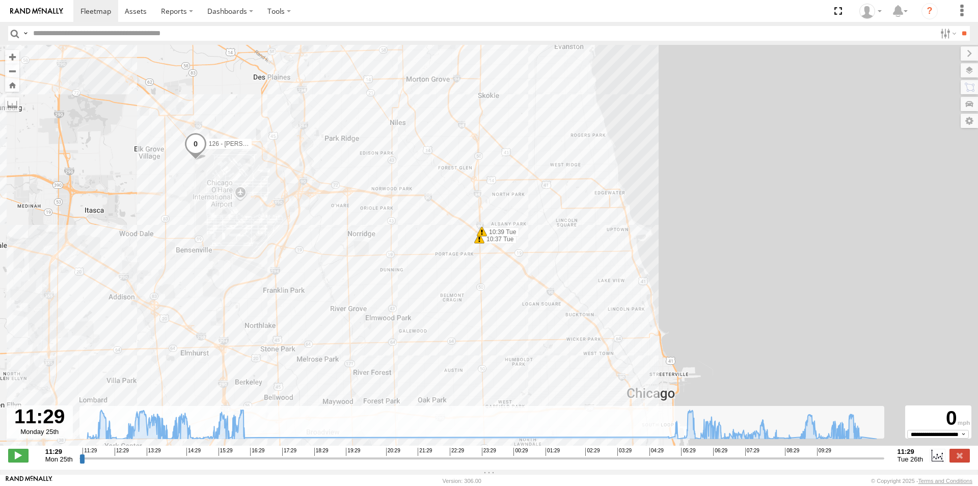
drag, startPoint x: 481, startPoint y: 185, endPoint x: 450, endPoint y: 317, distance: 135.6
click at [450, 328] on div "126 - Cory F 14:36 Mon 15:54 Mon 16:19 Mon 05:27 Tue 10:37 Tue 10:39 Tue 11:16 …" at bounding box center [489, 250] width 978 height 411
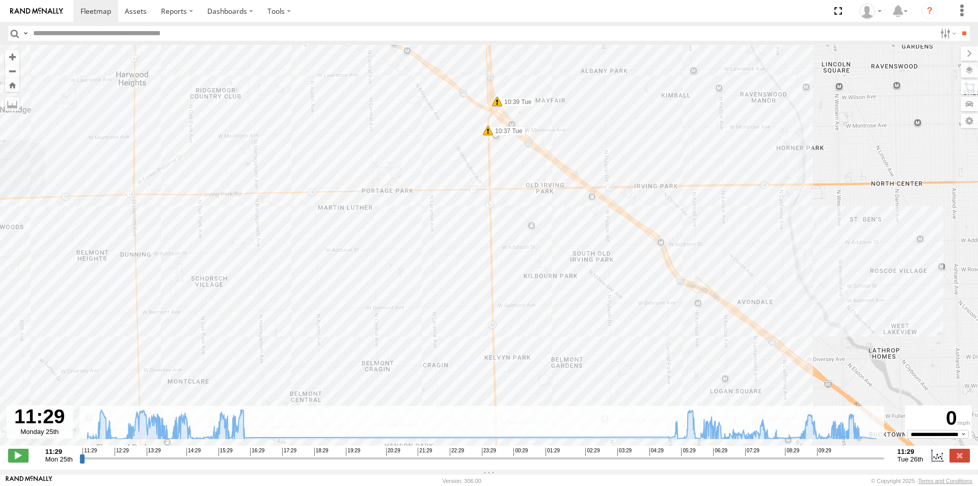
click at [487, 133] on span at bounding box center [488, 130] width 10 height 10
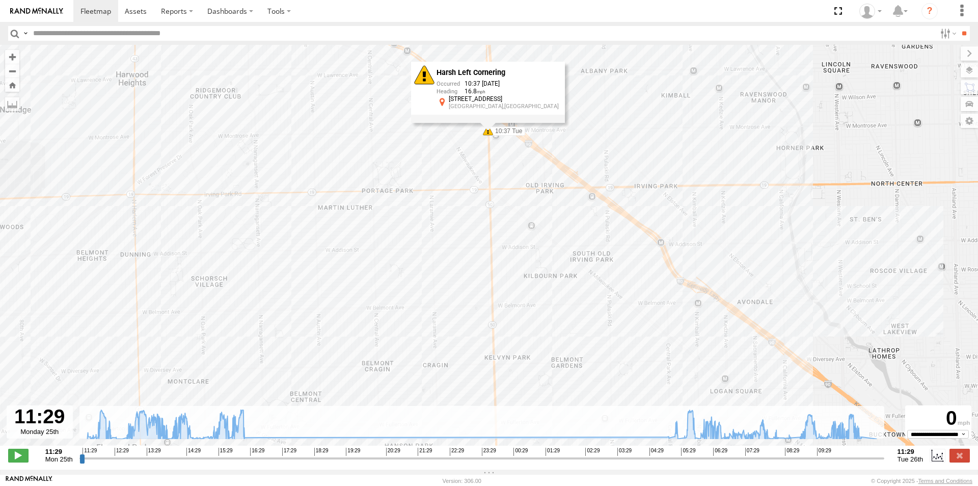
click at [487, 123] on div "Harsh Left Cornering 10:37 08/26/2025 16.8 4803 W Montrose Ave Portage Park,IL" at bounding box center [488, 92] width 154 height 61
click at [471, 152] on div "126 - Cory F 14:36 Mon 15:54 Mon 16:19 Mon 05:27 Tue 10:37 Tue 10:39 Tue 11:16 …" at bounding box center [489, 250] width 978 height 411
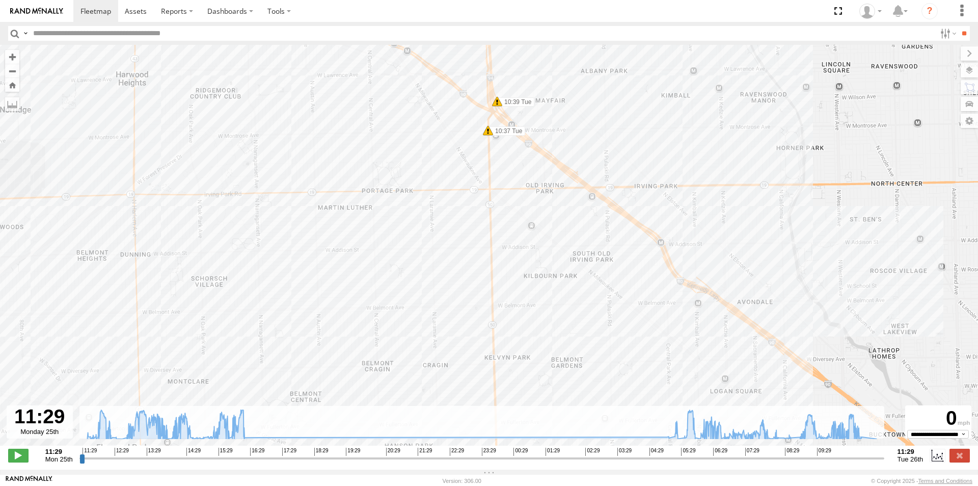
click at [499, 105] on span at bounding box center [497, 101] width 10 height 10
click at [447, 133] on div "126 - Cory F 14:36 Mon 15:54 Mon 16:19 Mon 05:27 Tue 10:37 Tue 10:39 Tue 11:16 …" at bounding box center [489, 250] width 978 height 411
click at [538, 194] on div "126 - Cory F 14:36 Mon 15:54 Mon 16:19 Mon 05:27 Tue 10:37 Tue 10:39 Tue 11:16 …" at bounding box center [489, 250] width 978 height 411
click at [524, 111] on div "126 - Cory F 14:36 Mon 15:54 Mon 16:19 Mon 05:27 Tue 10:37 Tue 10:39 Tue 11:16 …" at bounding box center [489, 250] width 978 height 411
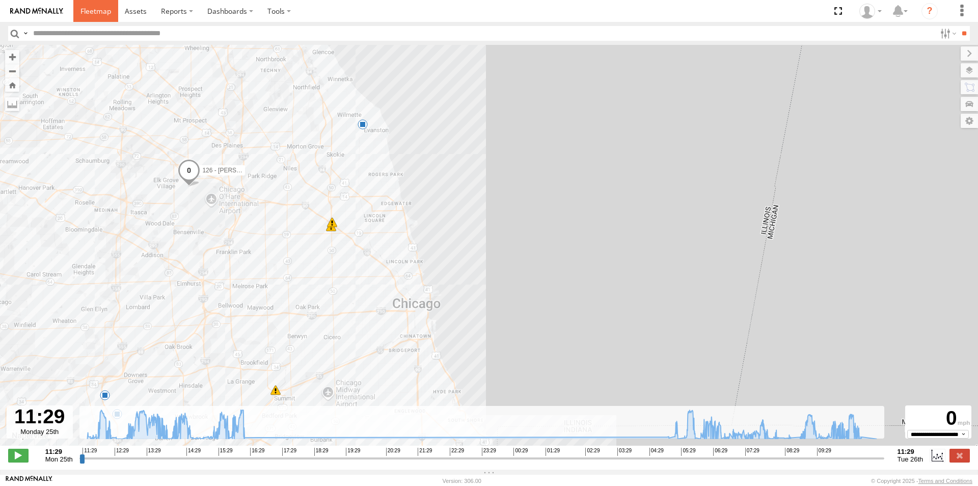
click at [90, 11] on span at bounding box center [96, 11] width 31 height 10
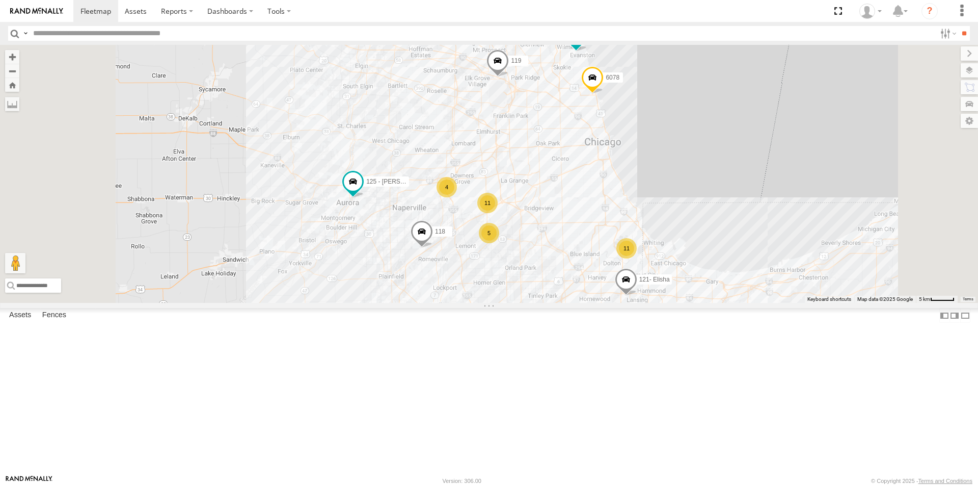
click at [0, 0] on link at bounding box center [0, 0] width 0 height 0
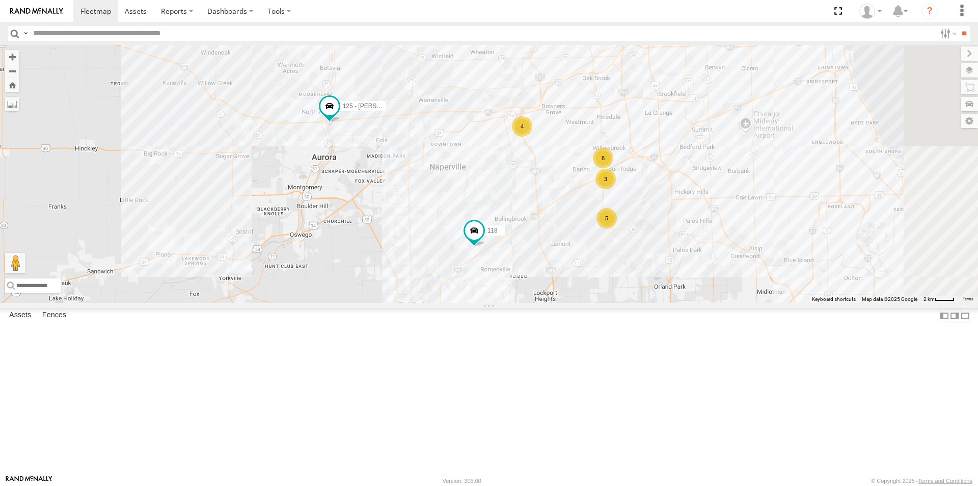
drag, startPoint x: 479, startPoint y: 333, endPoint x: 399, endPoint y: 381, distance: 93.0
click at [400, 303] on div "119 126 - Cory F 121- Elisha 125 - Ken 118 6078 8 3 4 5" at bounding box center [489, 174] width 978 height 258
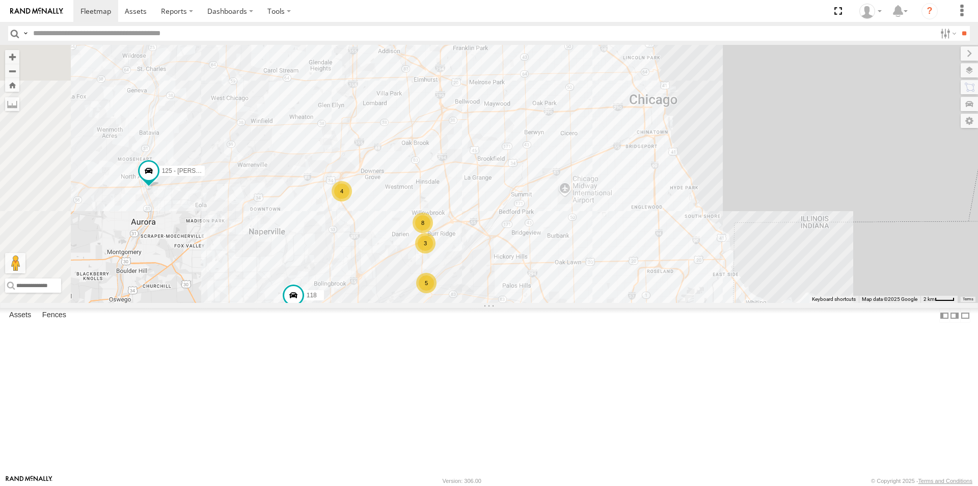
drag, startPoint x: 568, startPoint y: 378, endPoint x: 607, endPoint y: 426, distance: 63.0
click at [607, 303] on div "119 126 - Cory F 121- Elisha 125 - Ken 118 6078 8 3 11 4 5" at bounding box center [489, 174] width 978 height 258
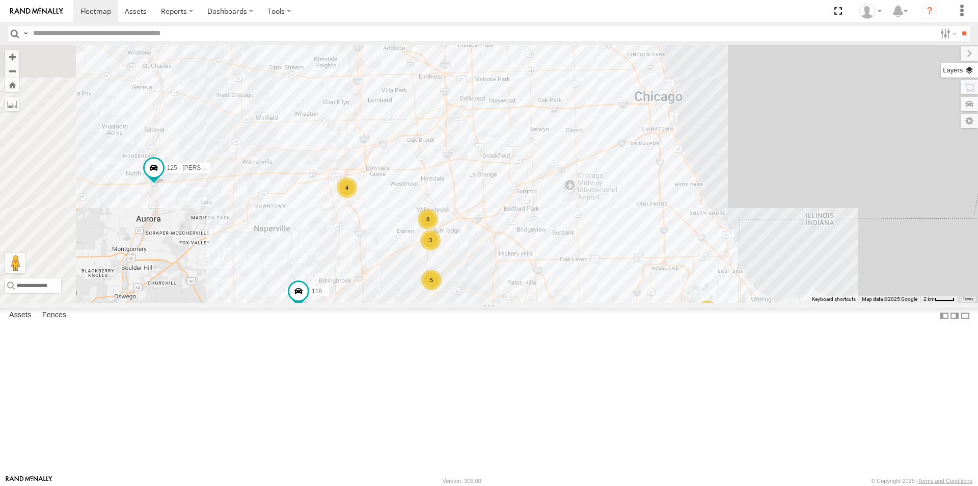
click at [969, 70] on label at bounding box center [959, 70] width 37 height 14
click at [0, 0] on label at bounding box center [0, 0] width 0 height 0
click at [0, 0] on span "Satellite + Roadmap" at bounding box center [0, 0] width 0 height 0
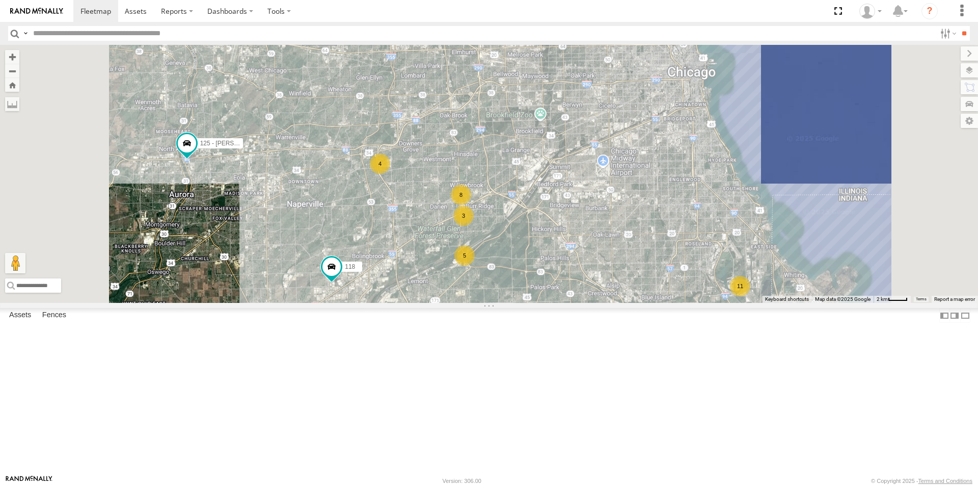
click at [0, 0] on span "Roadmap" at bounding box center [0, 0] width 0 height 0
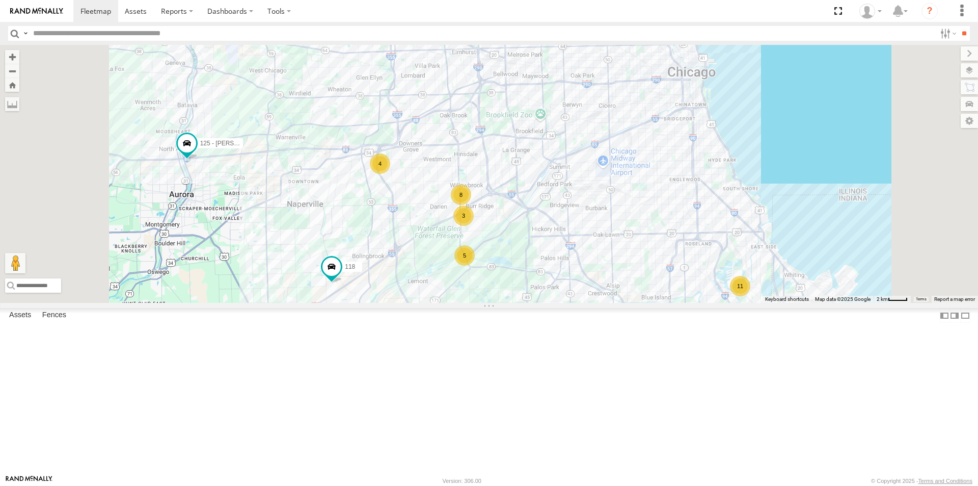
click at [0, 0] on span "Night" at bounding box center [0, 0] width 0 height 0
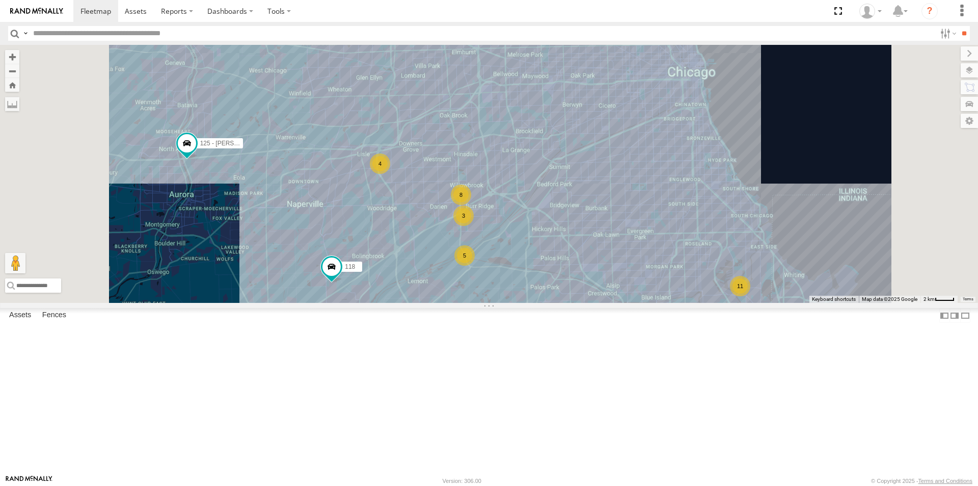
click at [0, 0] on span "Grayscale" at bounding box center [0, 0] width 0 height 0
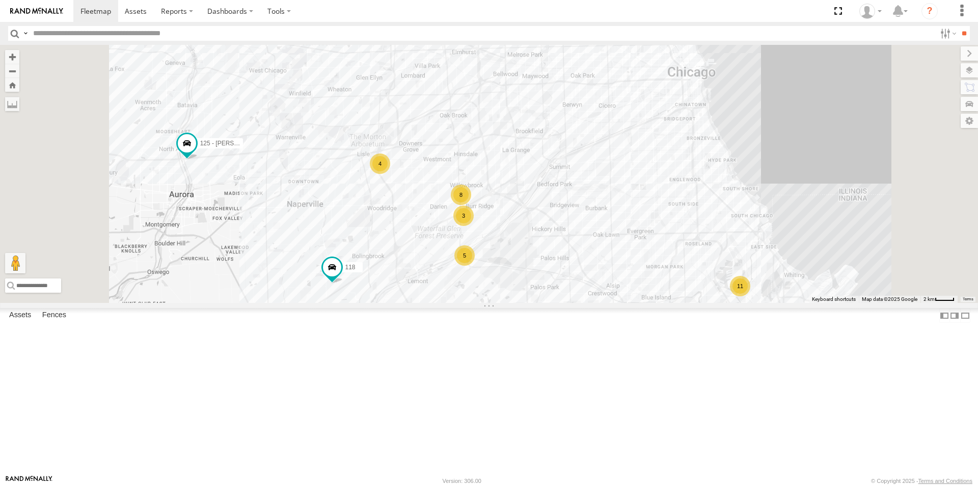
click at [0, 0] on span "Default" at bounding box center [0, 0] width 0 height 0
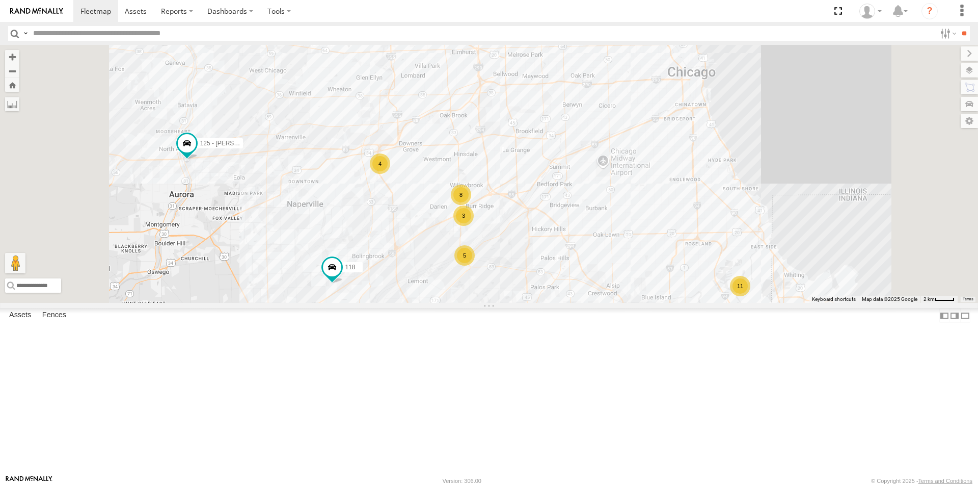
click at [0, 0] on label at bounding box center [0, 0] width 0 height 0
click at [0, 0] on span "Traffic" at bounding box center [0, 0] width 0 height 0
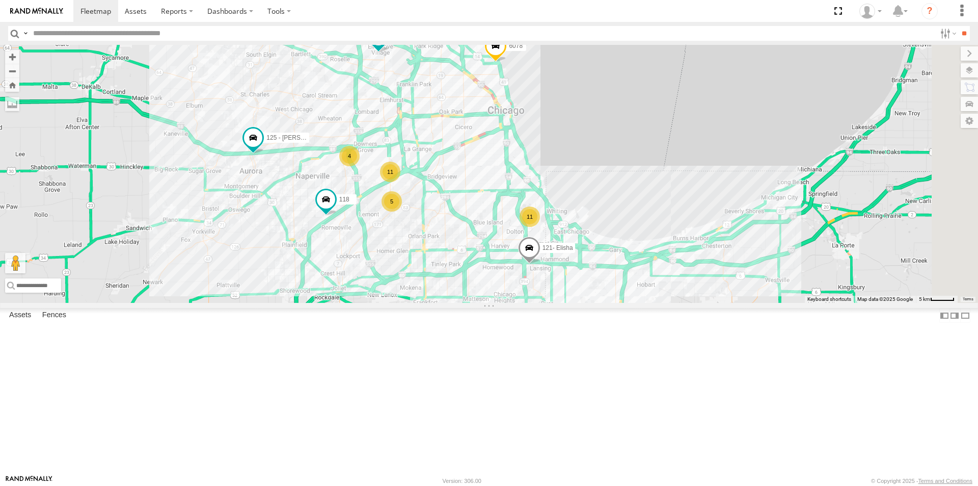
drag, startPoint x: 758, startPoint y: 255, endPoint x: 602, endPoint y: 247, distance: 156.6
click at [602, 247] on div "119 126 - Cory F 121- Elisha 125 - Ken 118 6078 11 11 4 5" at bounding box center [489, 174] width 978 height 258
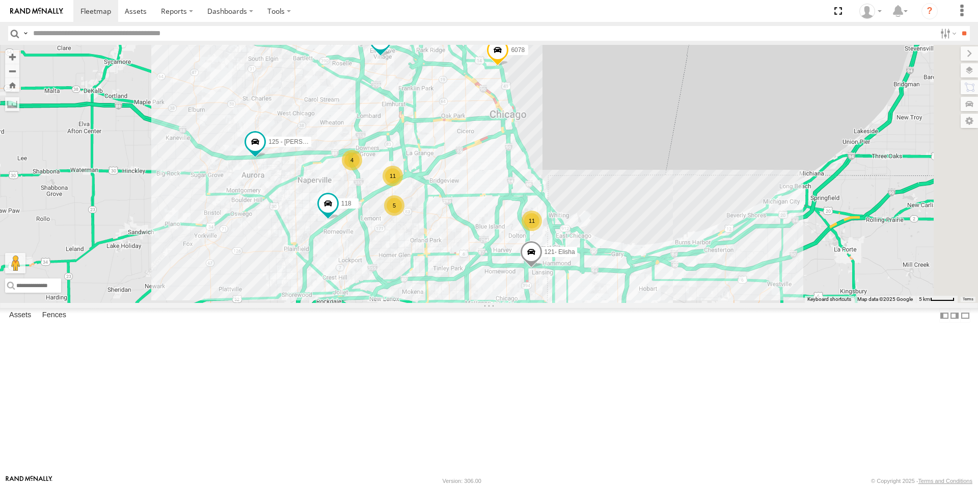
drag, startPoint x: 606, startPoint y: 254, endPoint x: 609, endPoint y: 258, distance: 5.5
click at [609, 258] on div "119 126 - Cory F 121- Elisha 125 - Ken 118 6078 11 11 4 5" at bounding box center [489, 174] width 978 height 258
click at [0, 0] on label at bounding box center [0, 0] width 0 height 0
click at [0, 0] on span "Closed Roads" at bounding box center [0, 0] width 0 height 0
click at [0, 0] on label "Close" at bounding box center [0, 0] width 0 height 0
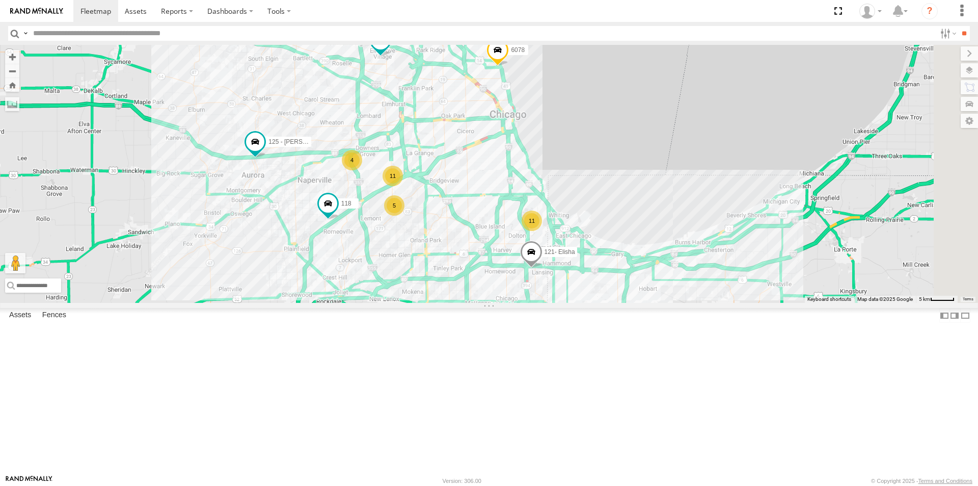
click at [0, 0] on span "Closed Roads" at bounding box center [0, 0] width 0 height 0
click at [0, 0] on span "Road Works" at bounding box center [0, 0] width 0 height 0
click at [0, 0] on label "Close" at bounding box center [0, 0] width 0 height 0
click at [0, 0] on span "Road Works" at bounding box center [0, 0] width 0 height 0
click at [0, 0] on span "Traffic Camera's" at bounding box center [0, 0] width 0 height 0
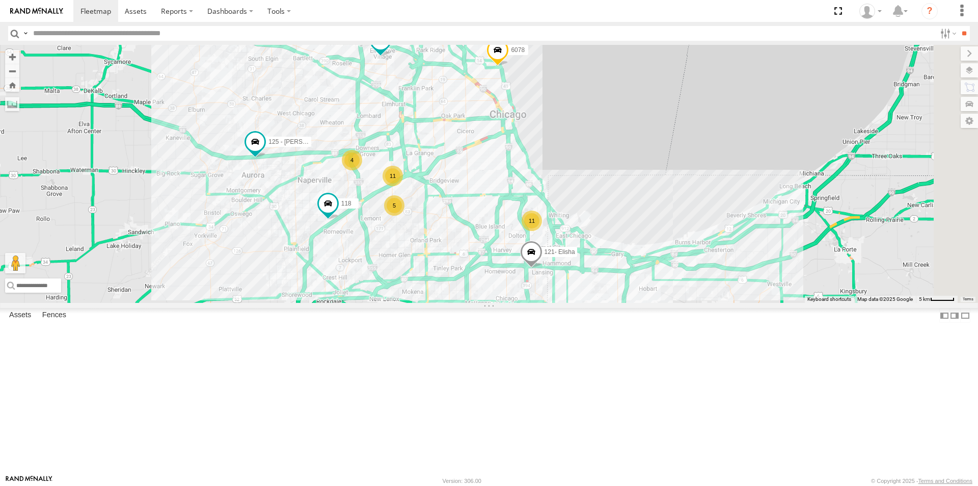
click at [0, 0] on label "Close" at bounding box center [0, 0] width 0 height 0
click at [0, 0] on span "Traffic Camera's" at bounding box center [0, 0] width 0 height 0
click at [0, 0] on label at bounding box center [0, 0] width 0 height 0
click at [0, 0] on span "Roadmap" at bounding box center [0, 0] width 0 height 0
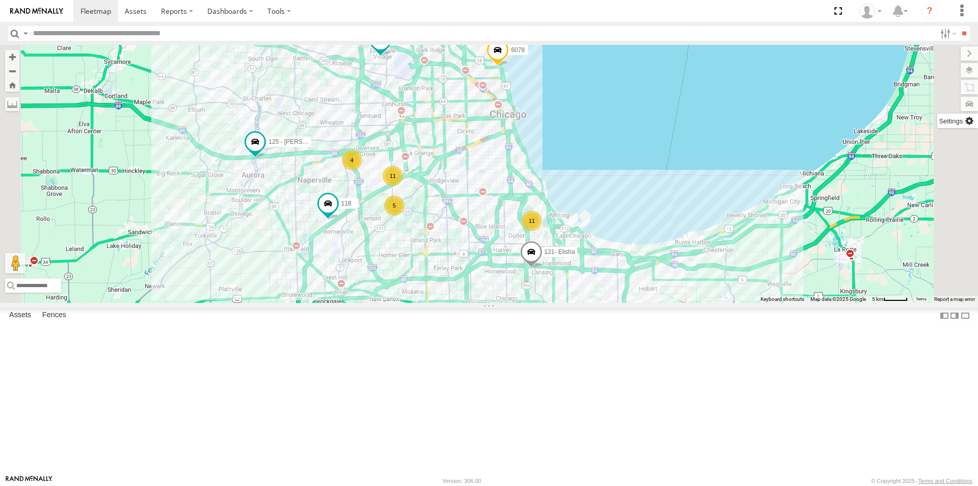
click at [937, 121] on label at bounding box center [957, 121] width 41 height 14
click at [811, 164] on div "119 126 - Cory F 121- Elisha 125 - Ken 118 6078 11 11 4 5" at bounding box center [489, 174] width 978 height 258
click at [944, 56] on label at bounding box center [961, 53] width 34 height 14
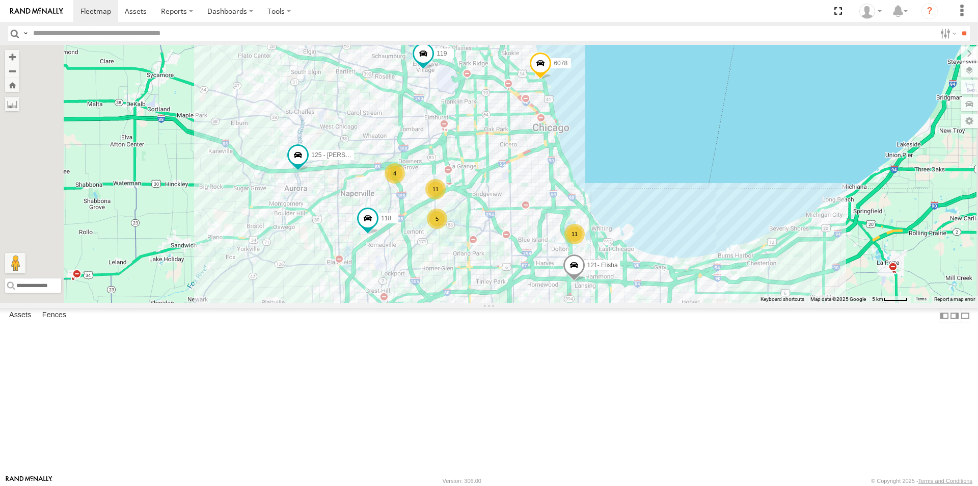
drag, startPoint x: 724, startPoint y: 391, endPoint x: 776, endPoint y: 408, distance: 54.6
click at [776, 303] on div "119 126 - Cory F 121- Elisha 125 - Ken 118 6078 11 11 4 5" at bounding box center [489, 174] width 978 height 258
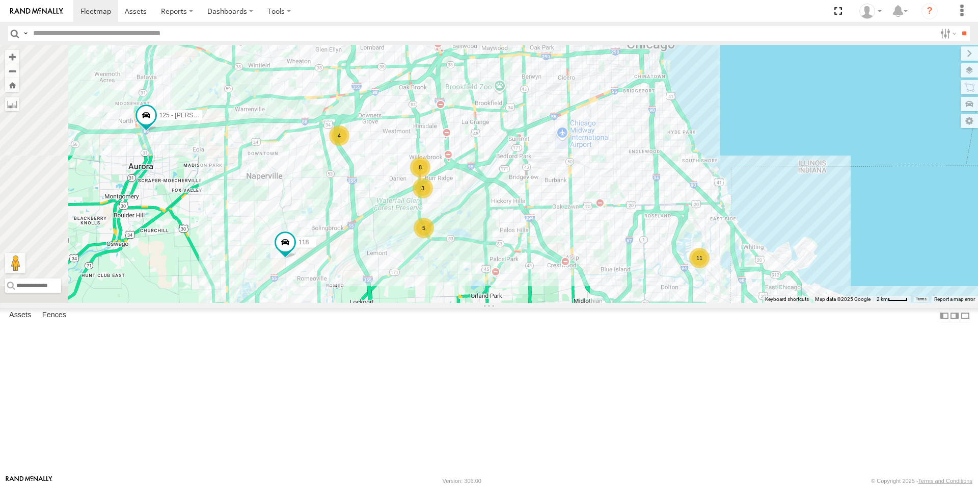
drag, startPoint x: 574, startPoint y: 324, endPoint x: 561, endPoint y: 387, distance: 64.6
click at [561, 303] on div "119 126 - Cory F 121- Elisha 125 - Ken 118 6078 8 3 11 4 5" at bounding box center [489, 174] width 978 height 258
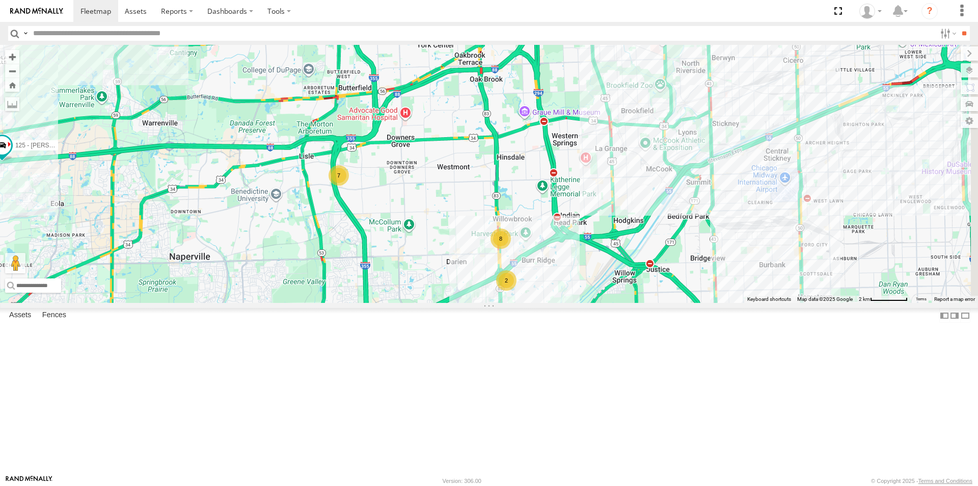
drag, startPoint x: 344, startPoint y: 321, endPoint x: 401, endPoint y: 306, distance: 58.9
click at [401, 303] on div "119 126 - Cory F 121- Elisha 125 - Ken 118 6078 8 2 7 3" at bounding box center [489, 174] width 978 height 258
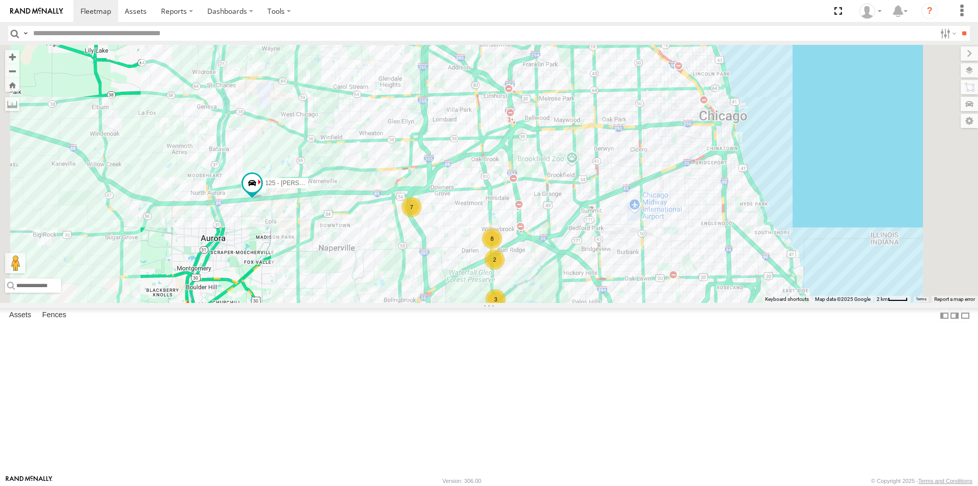
drag, startPoint x: 613, startPoint y: 424, endPoint x: 580, endPoint y: 397, distance: 42.4
click at [580, 303] on div "119 126 - Cory F 121- Elisha 125 - Ken 118 6078 8 2 11 7 3" at bounding box center [489, 174] width 978 height 258
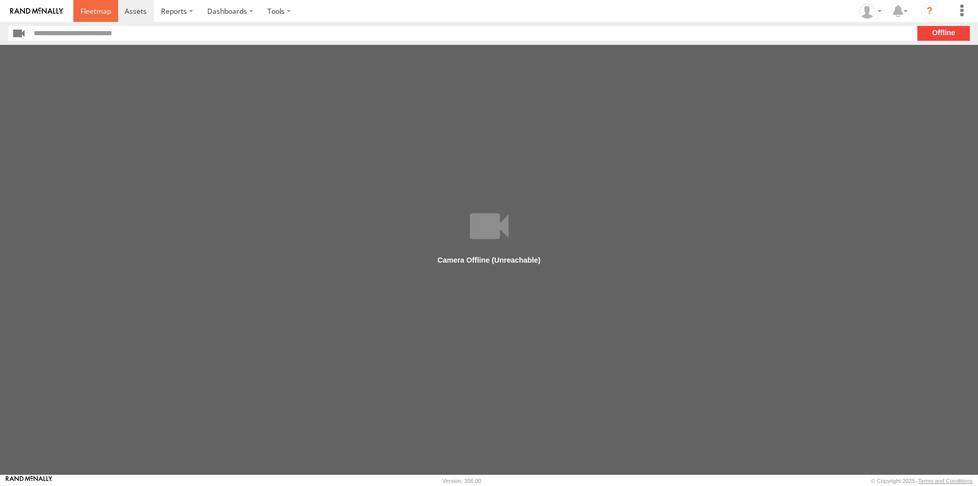
click at [104, 12] on span at bounding box center [96, 11] width 31 height 10
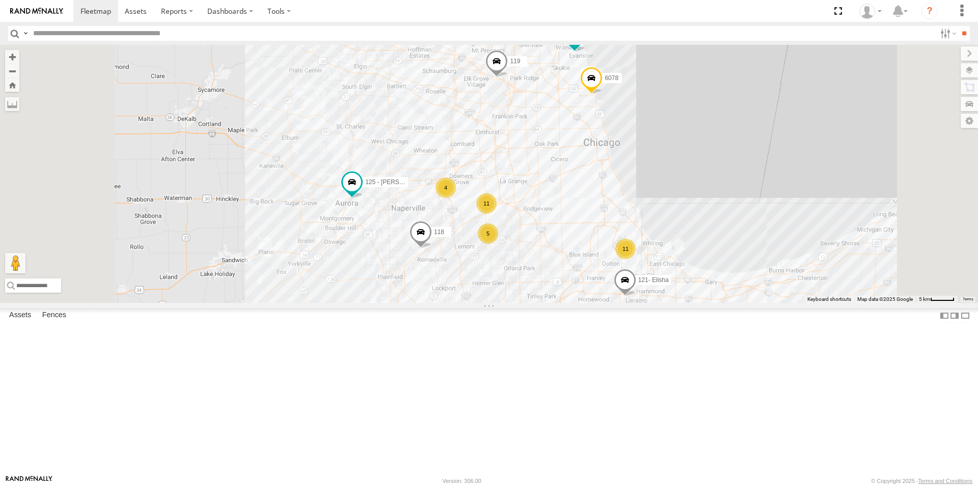
click at [0, 0] on link at bounding box center [0, 0] width 0 height 0
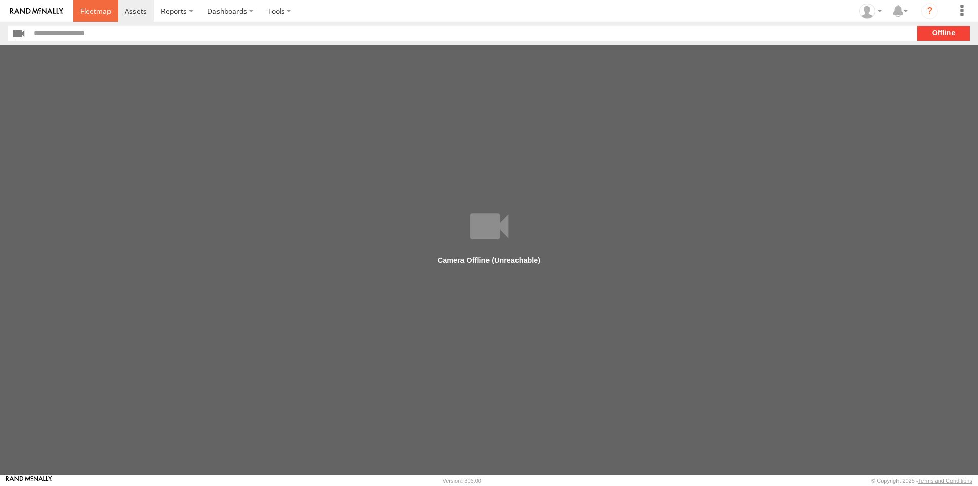
click at [83, 12] on span at bounding box center [96, 11] width 31 height 10
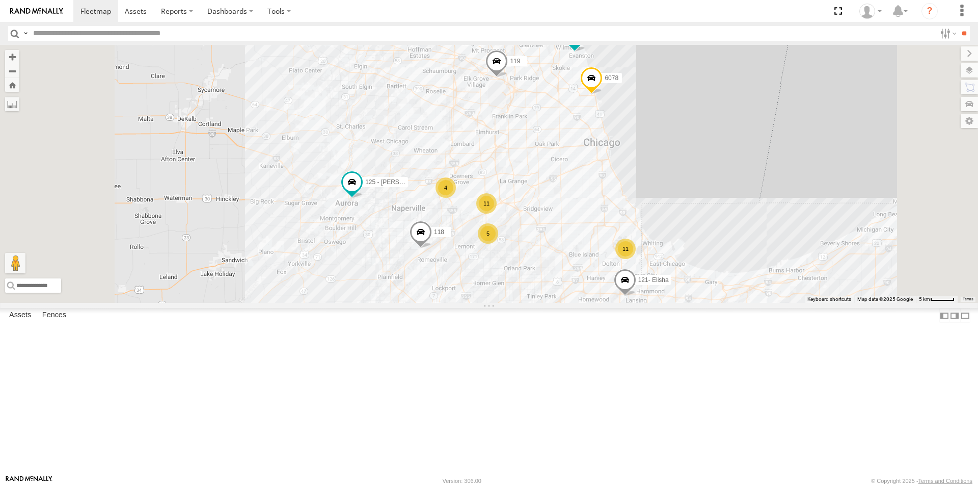
scroll to position [651, 0]
click at [125, 10] on span at bounding box center [136, 11] width 22 height 10
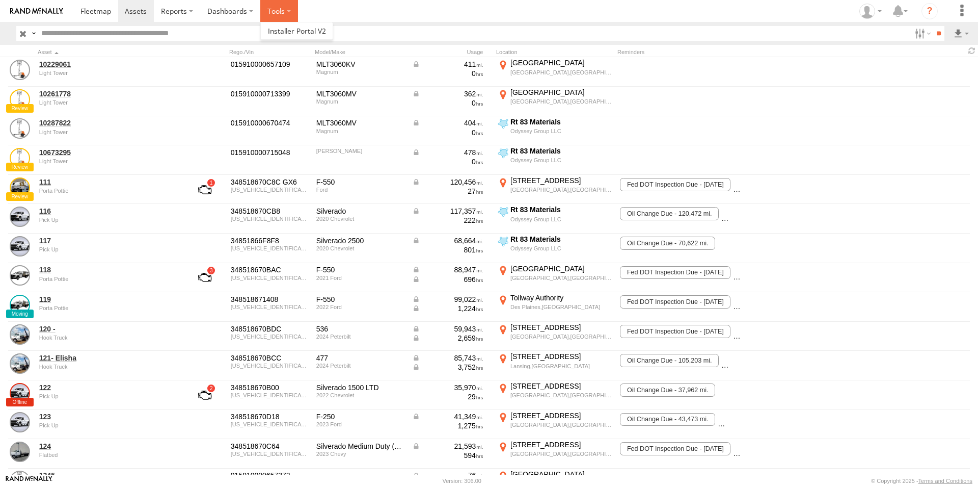
click at [287, 14] on label at bounding box center [279, 11] width 38 height 22
click at [301, 32] on span at bounding box center [297, 31] width 58 height 10
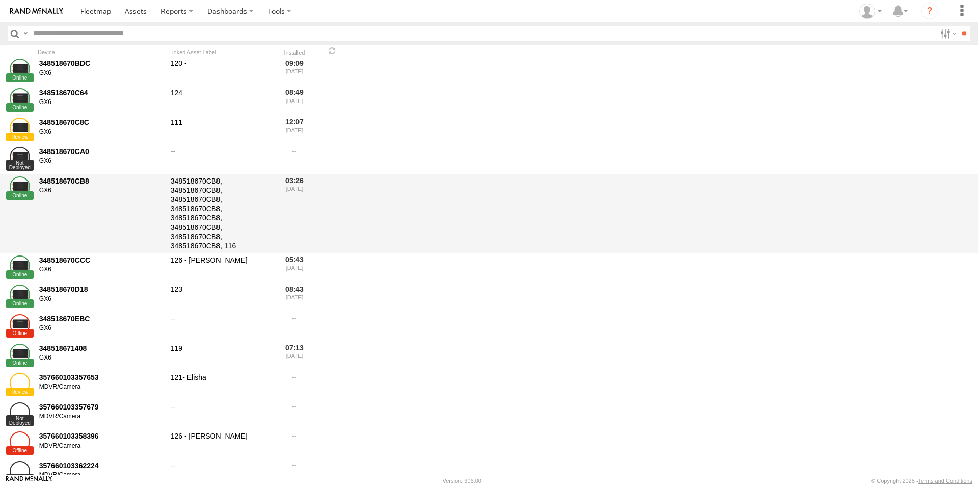
scroll to position [1070, 0]
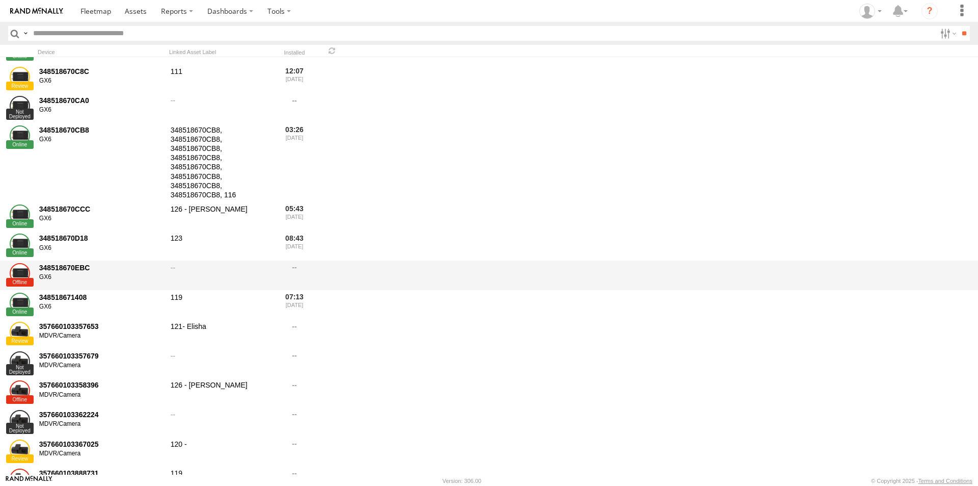
click at [66, 269] on div "348518670EBC" at bounding box center [101, 267] width 124 height 9
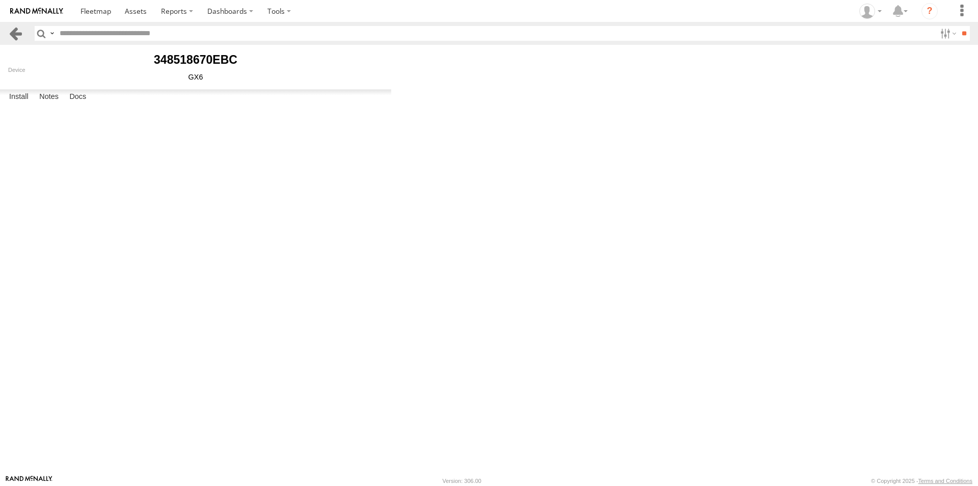
click at [18, 35] on link at bounding box center [15, 33] width 15 height 15
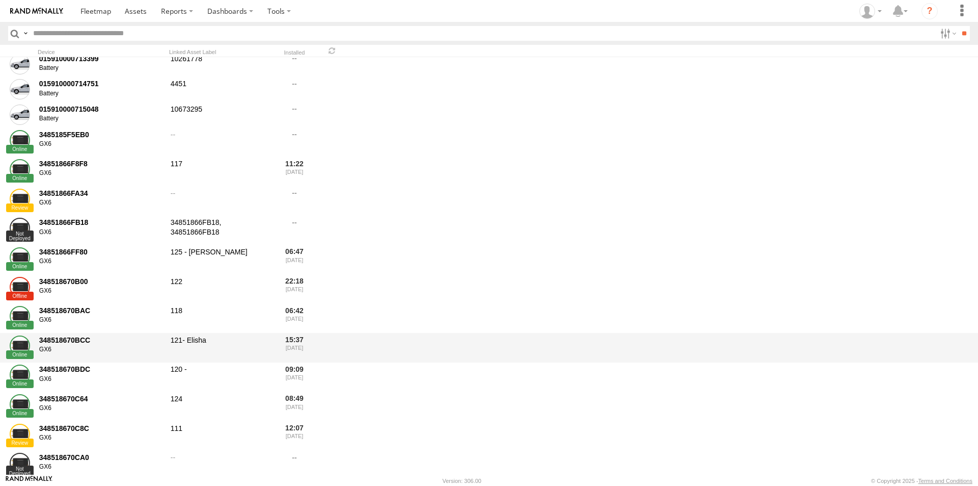
scroll to position [1019, 0]
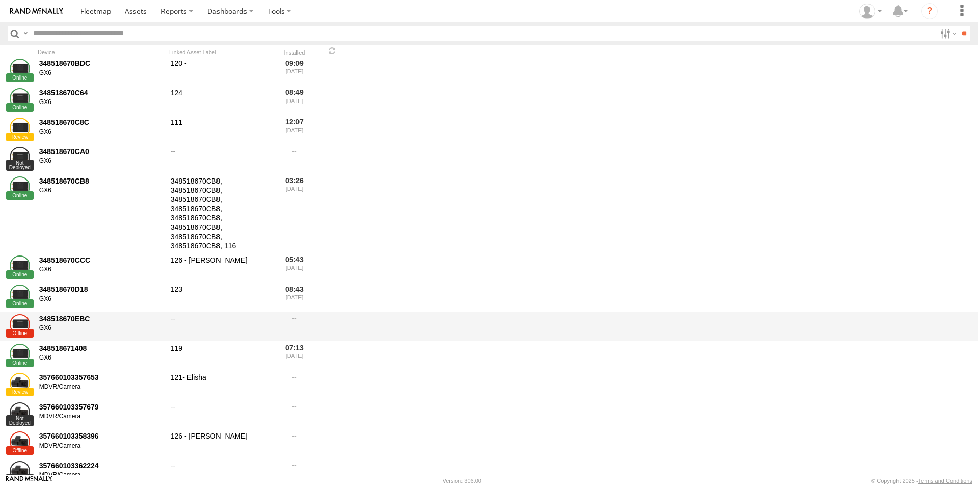
click at [64, 320] on div "348518670EBC" at bounding box center [101, 318] width 124 height 9
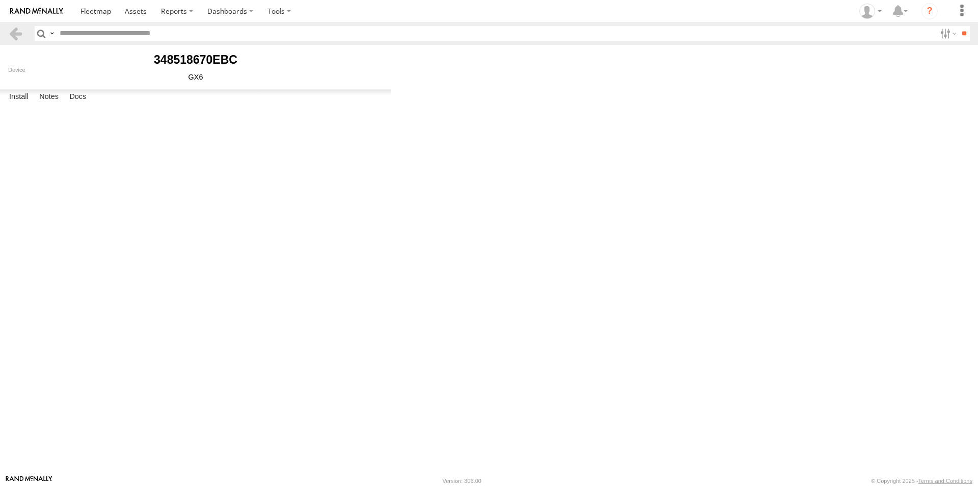
click at [0, 0] on div "**********" at bounding box center [0, 0] width 0 height 0
click at [16, 37] on link at bounding box center [15, 33] width 15 height 15
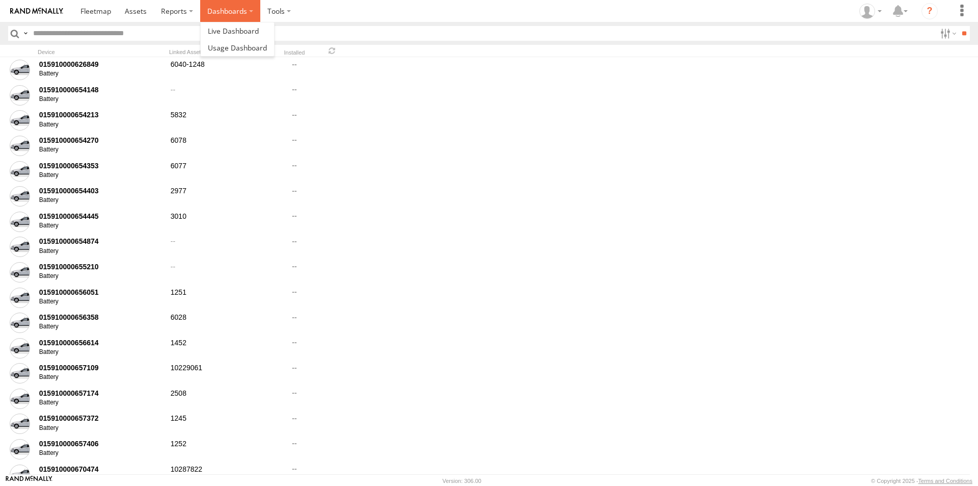
click at [247, 14] on label "Dashboards" at bounding box center [230, 11] width 60 height 22
click at [240, 32] on span at bounding box center [233, 31] width 51 height 10
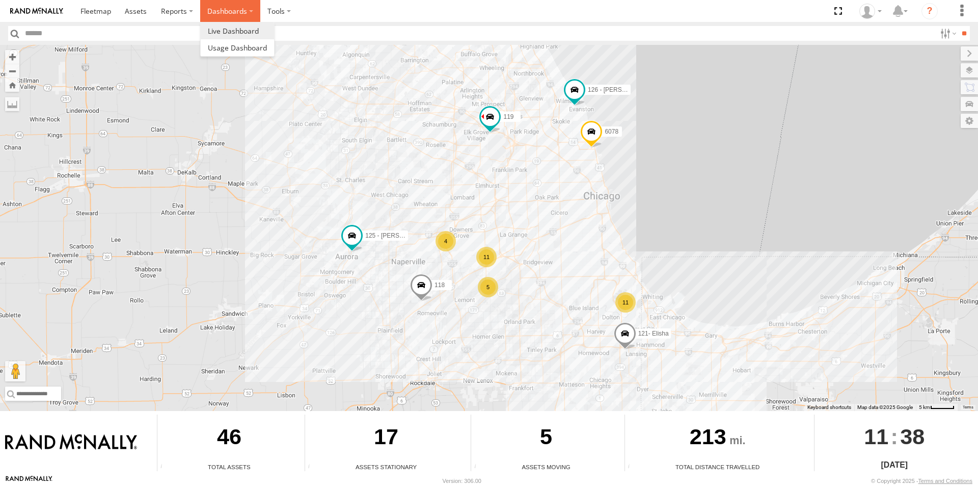
click at [232, 10] on label "Dashboards" at bounding box center [230, 11] width 60 height 22
click at [233, 48] on span at bounding box center [237, 48] width 59 height 10
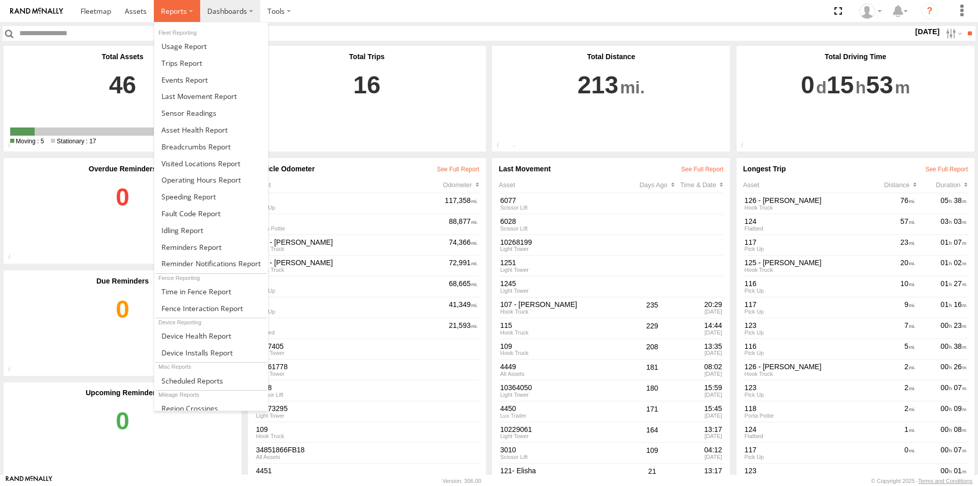
click at [186, 13] on label at bounding box center [177, 11] width 46 height 22
click at [204, 149] on span at bounding box center [196, 147] width 69 height 10
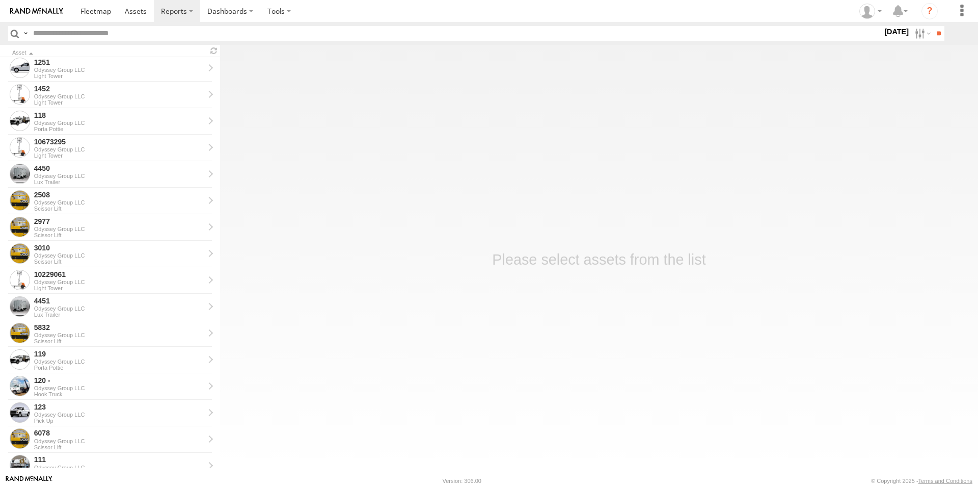
scroll to position [255, 0]
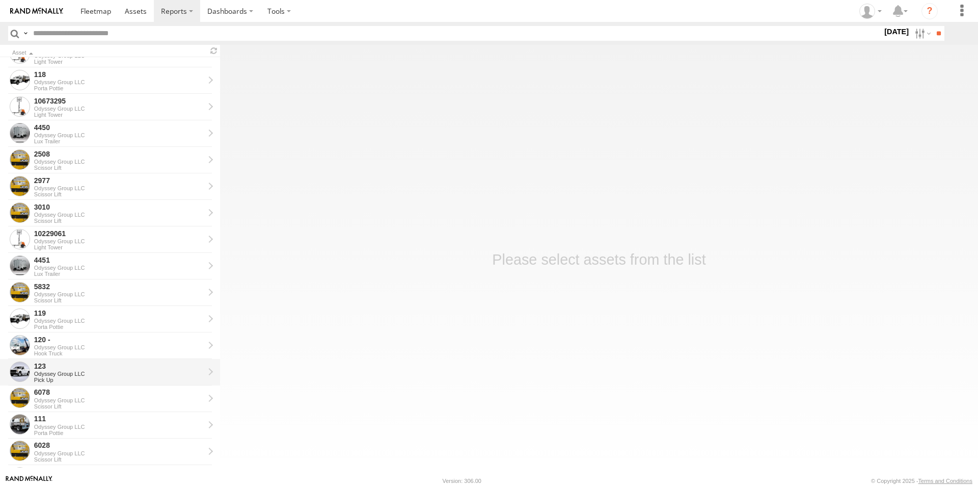
click at [136, 366] on div "123" at bounding box center [119, 365] width 170 height 9
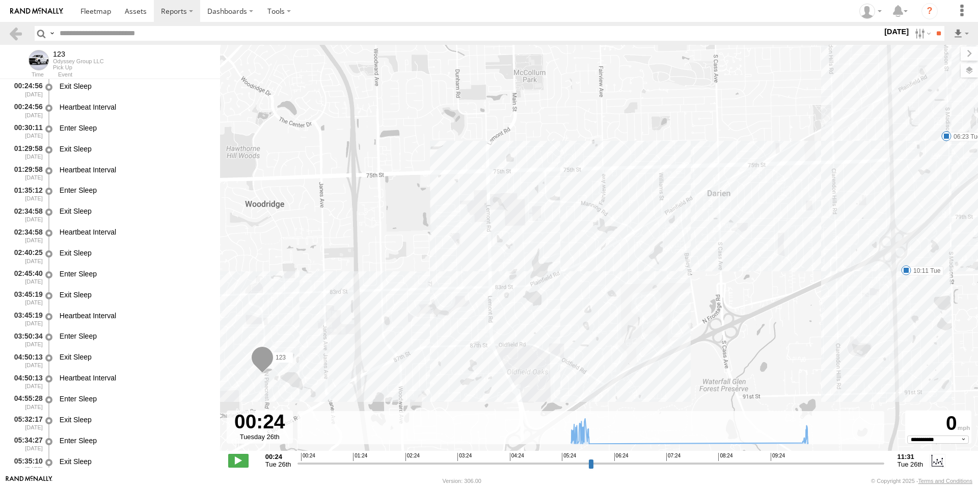
select select "**********"
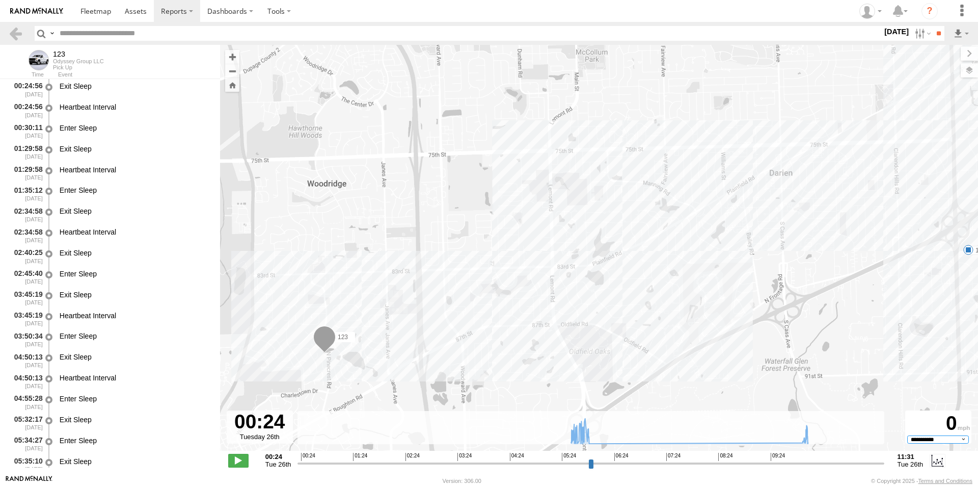
click at [962, 440] on select "**********" at bounding box center [938, 439] width 62 height 8
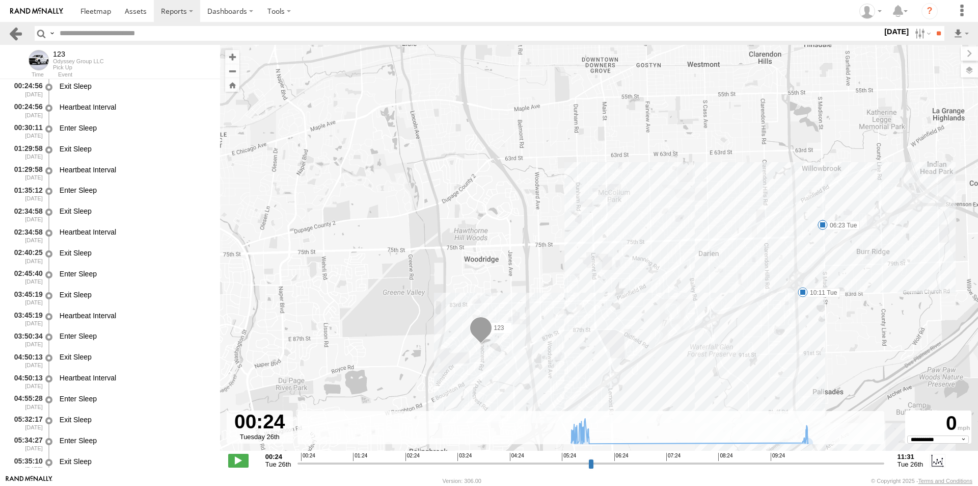
click at [13, 38] on link at bounding box center [15, 33] width 15 height 15
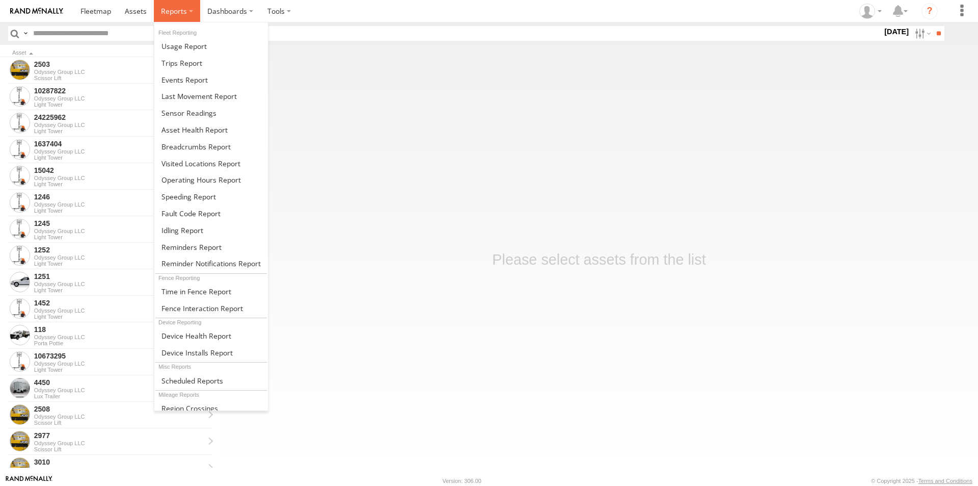
click at [186, 13] on label at bounding box center [177, 11] width 46 height 22
click at [191, 61] on span at bounding box center [182, 63] width 41 height 10
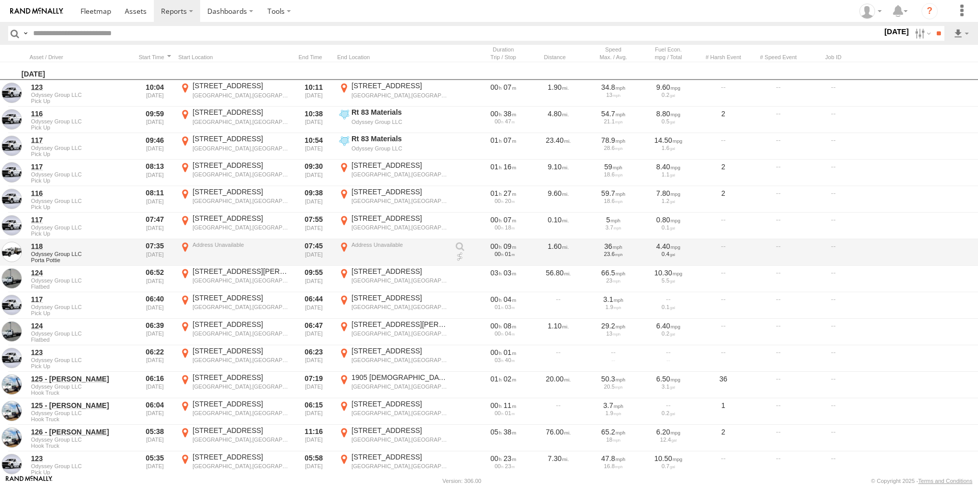
click at [460, 250] on link at bounding box center [460, 247] width 10 height 10
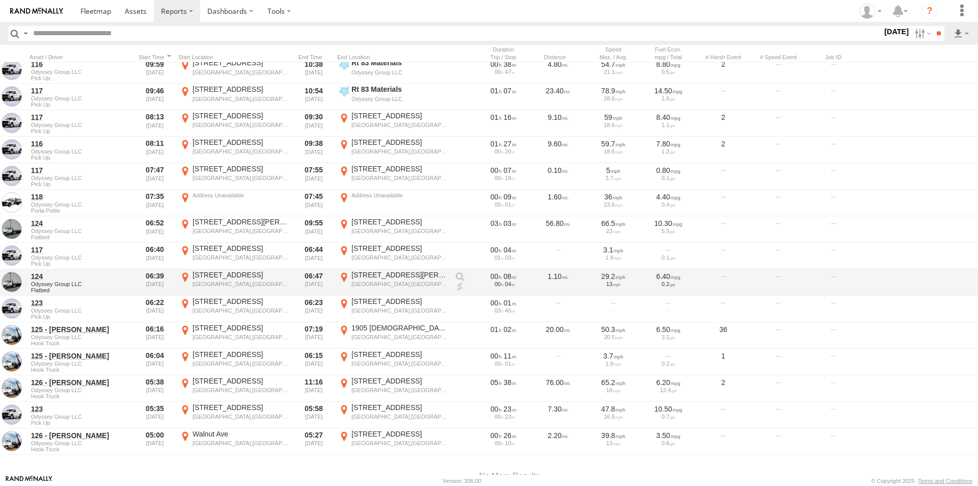
scroll to position [51, 0]
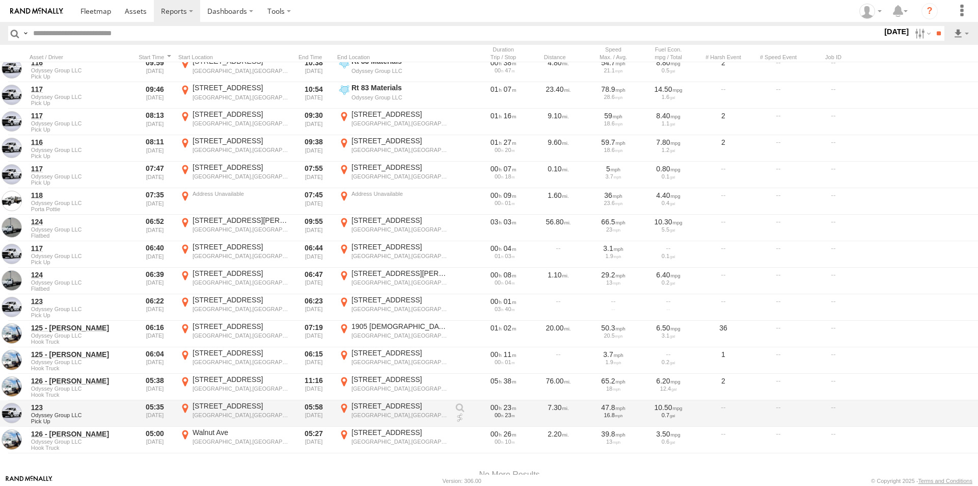
click at [259, 410] on div "[STREET_ADDRESS]" at bounding box center [241, 405] width 96 height 9
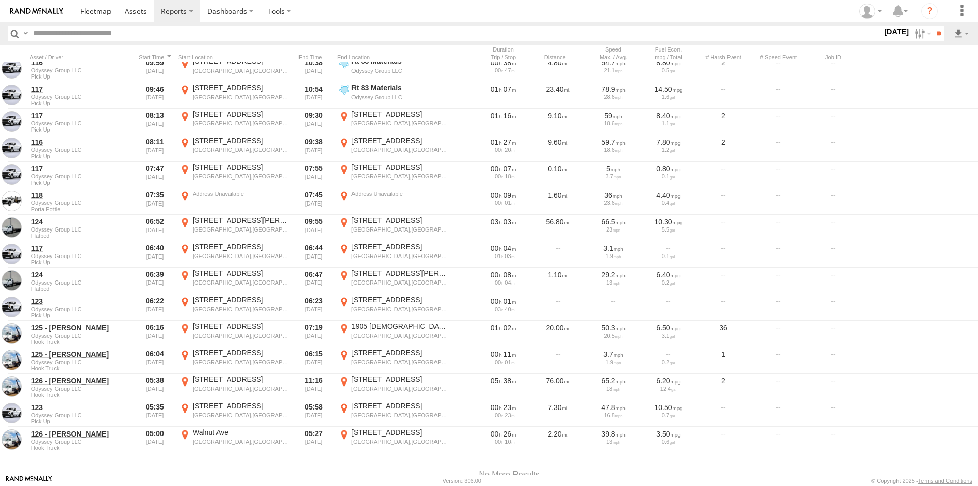
click at [0, 0] on div "Location Details" at bounding box center [0, 0] width 0 height 0
click at [0, 0] on label "×" at bounding box center [0, 0] width 0 height 0
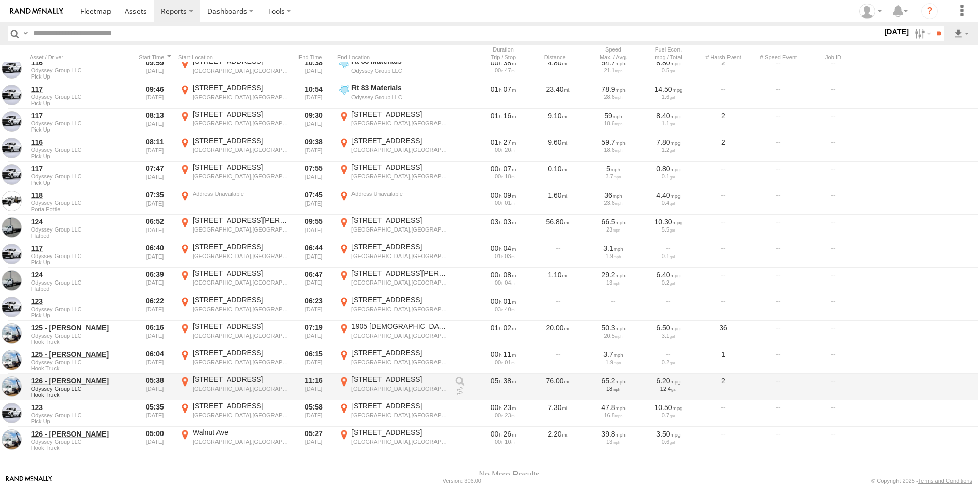
click at [458, 384] on link at bounding box center [460, 381] width 10 height 10
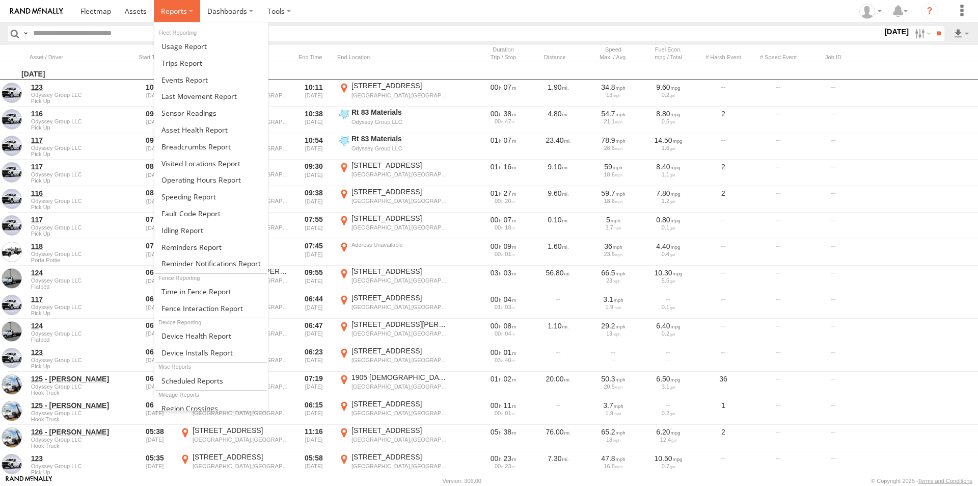
click at [185, 13] on span at bounding box center [174, 11] width 26 height 10
click at [197, 290] on span at bounding box center [197, 291] width 70 height 10
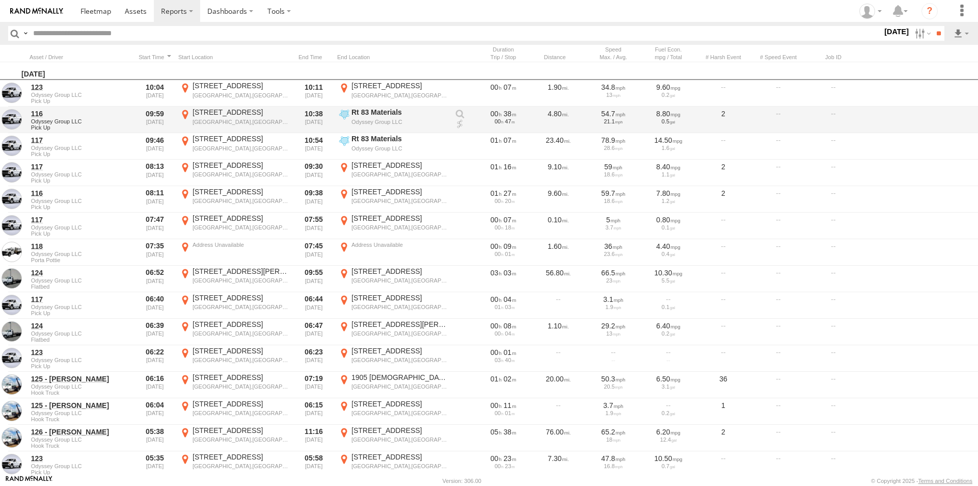
click at [461, 117] on link at bounding box center [460, 114] width 10 height 10
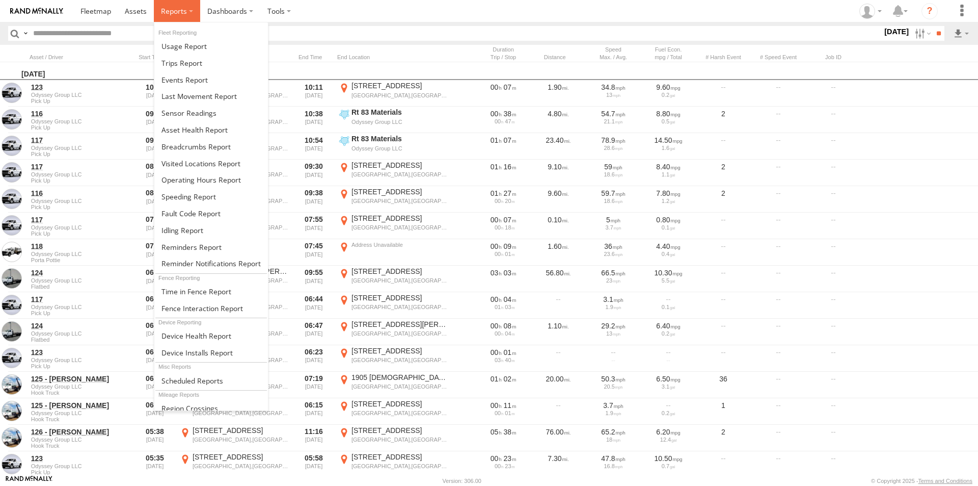
click at [189, 15] on label at bounding box center [177, 11] width 46 height 22
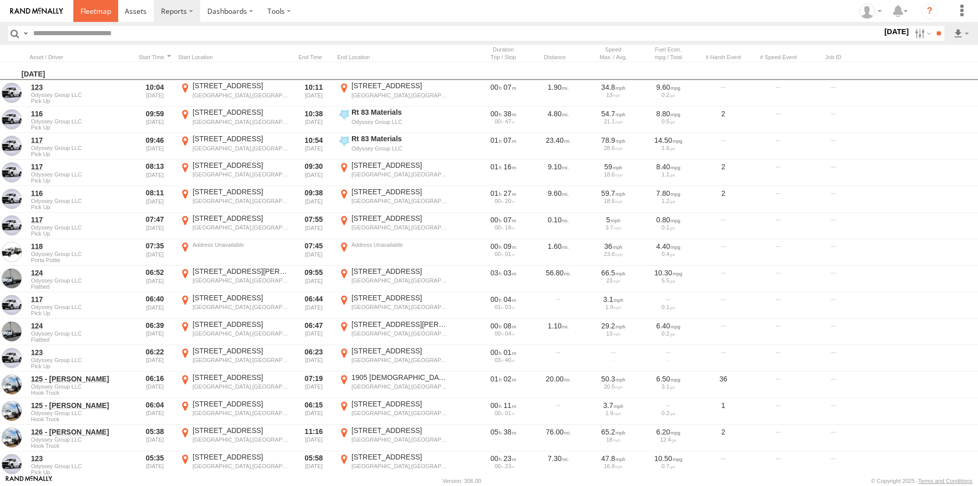
click at [99, 16] on span at bounding box center [96, 11] width 31 height 10
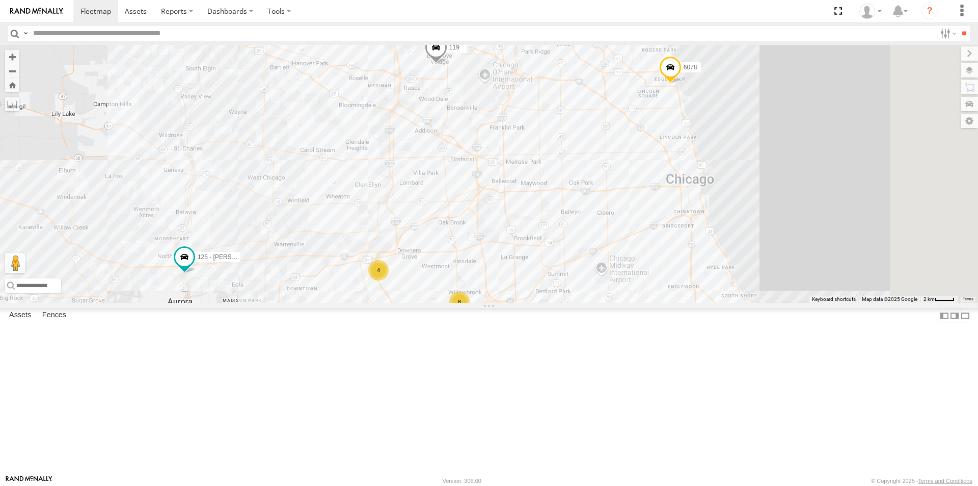
drag, startPoint x: 592, startPoint y: 210, endPoint x: 557, endPoint y: 235, distance: 42.7
click at [557, 235] on div "119 126 - [PERSON_NAME] F 121- Elisha 125 - [PERSON_NAME] 118 6078 8 3 11 4 5" at bounding box center [489, 174] width 978 height 258
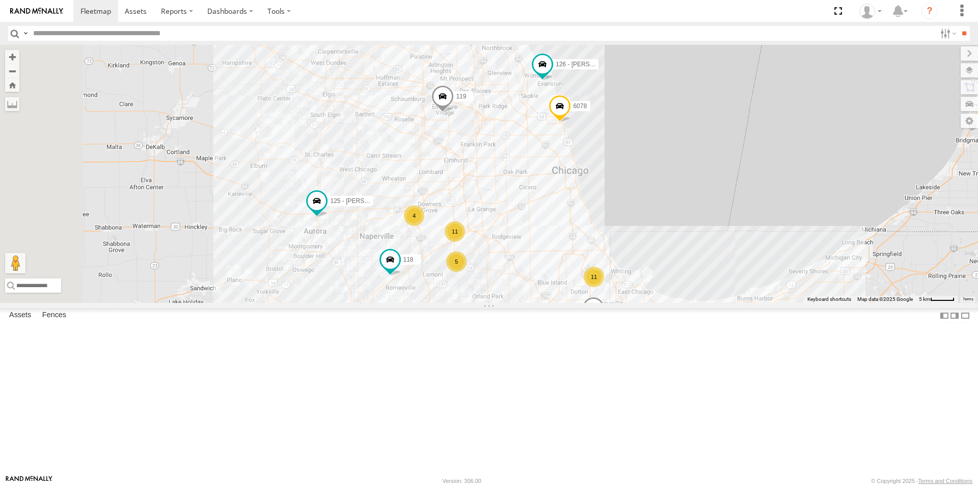
click at [555, 231] on div "119 126 - [PERSON_NAME] F 121- Elisha 125 - [PERSON_NAME] 118 6078 11 11 4 5" at bounding box center [489, 174] width 978 height 258
